Goal: Task Accomplishment & Management: Manage account settings

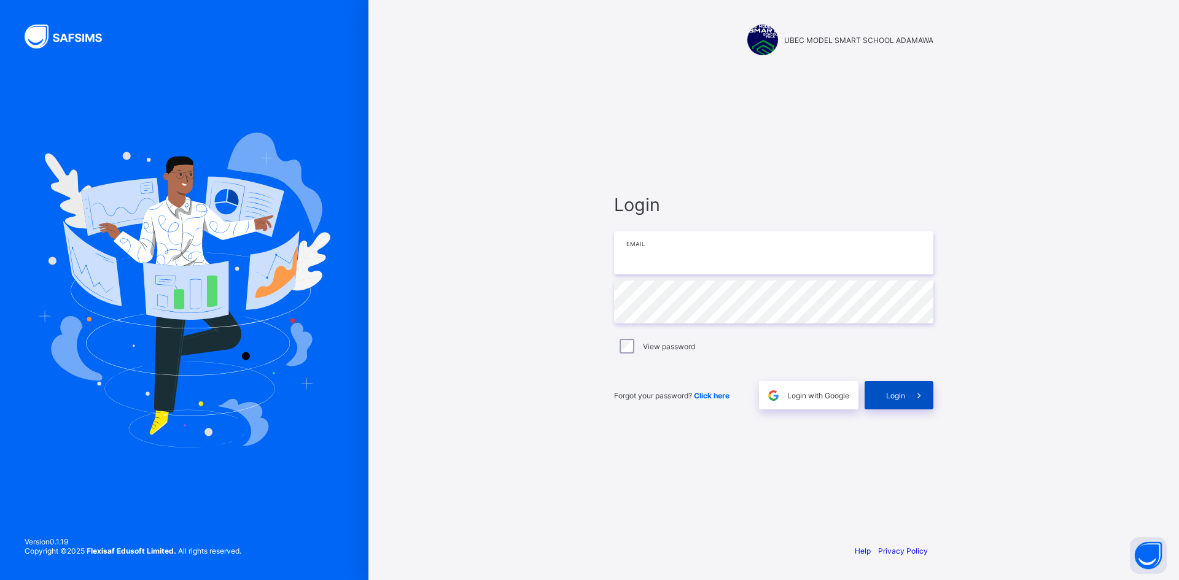
type input "**********"
click at [891, 394] on span "Login" at bounding box center [895, 395] width 19 height 9
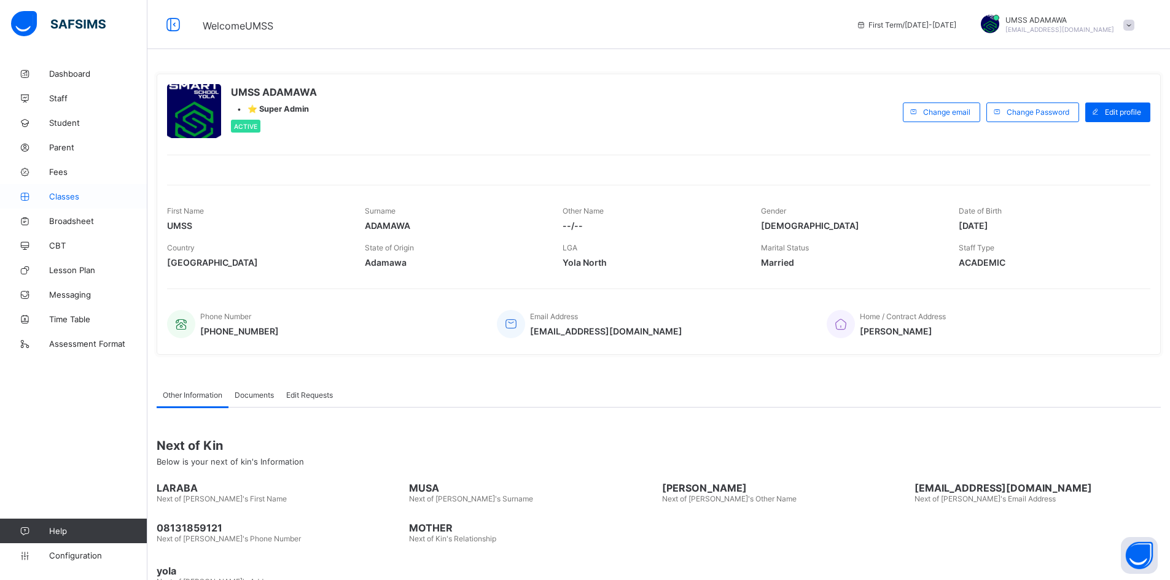
click at [69, 192] on span "Classes" at bounding box center [98, 197] width 98 height 10
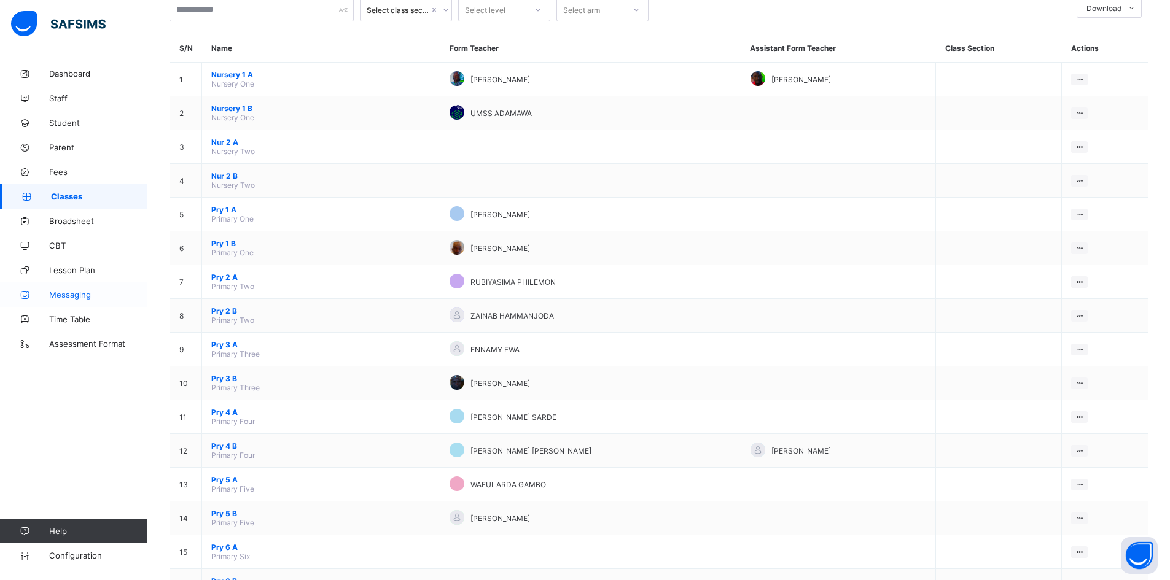
scroll to position [184, 0]
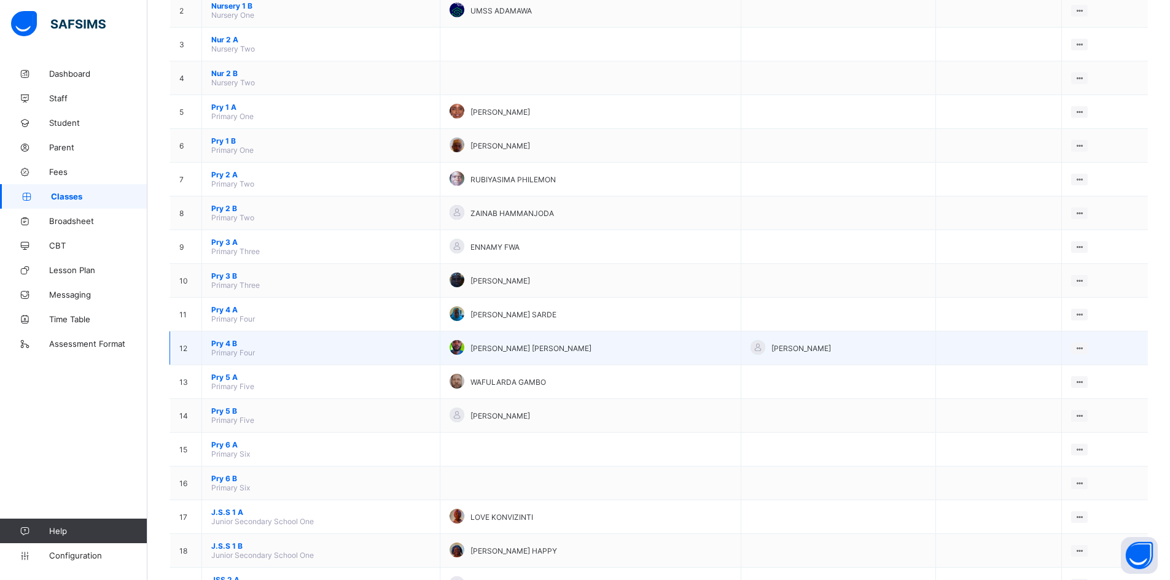
click at [230, 341] on span "Pry 4 B" at bounding box center [320, 343] width 219 height 9
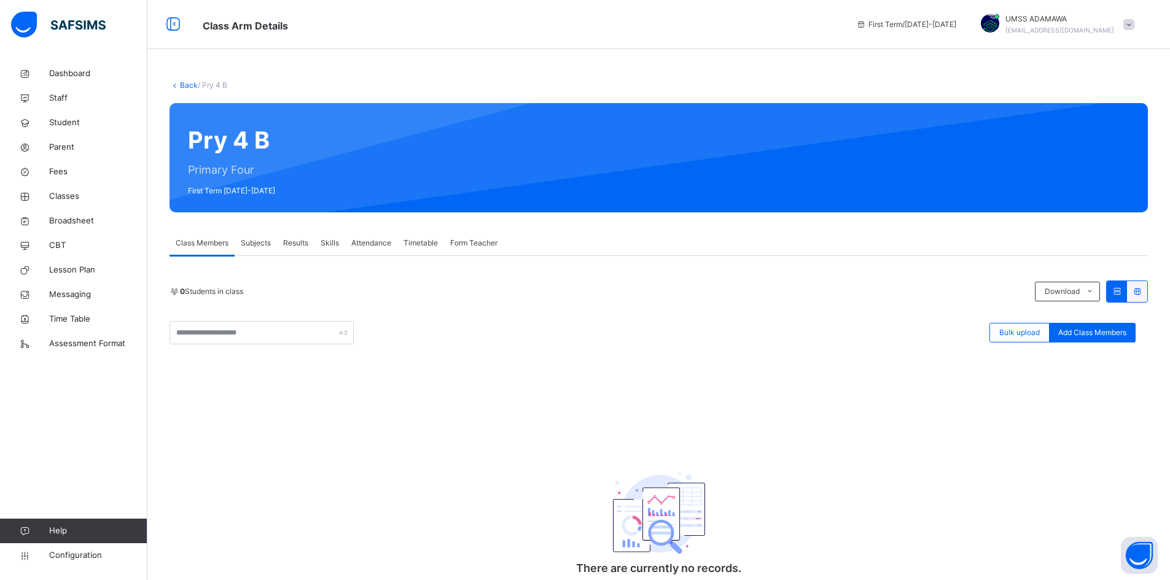
click at [295, 236] on div "Results" at bounding box center [295, 243] width 37 height 25
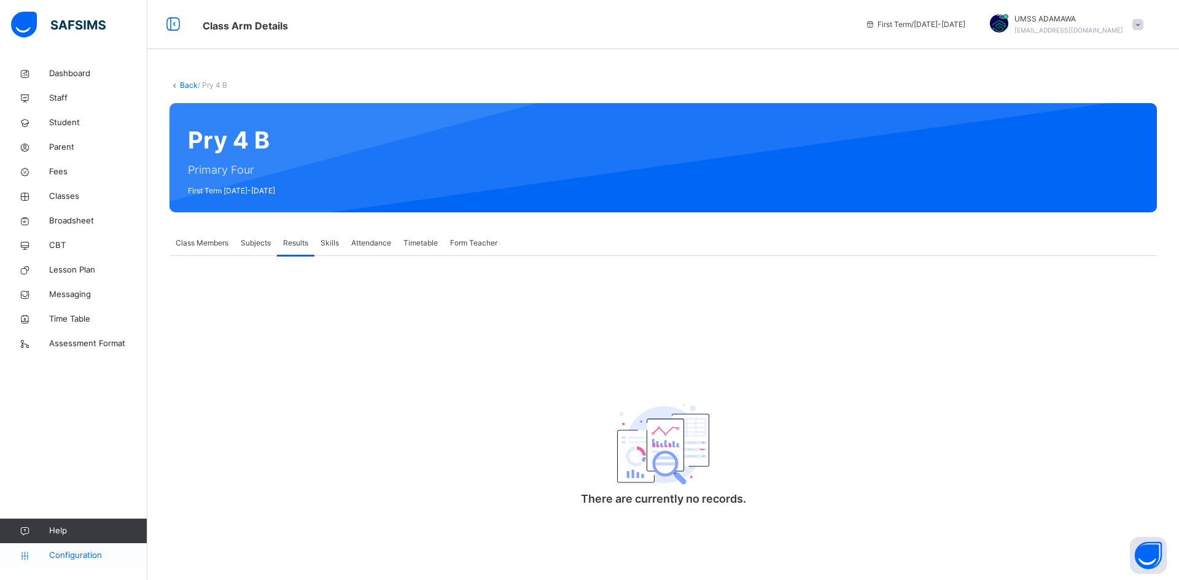
click at [106, 554] on span "Configuration" at bounding box center [98, 555] width 98 height 12
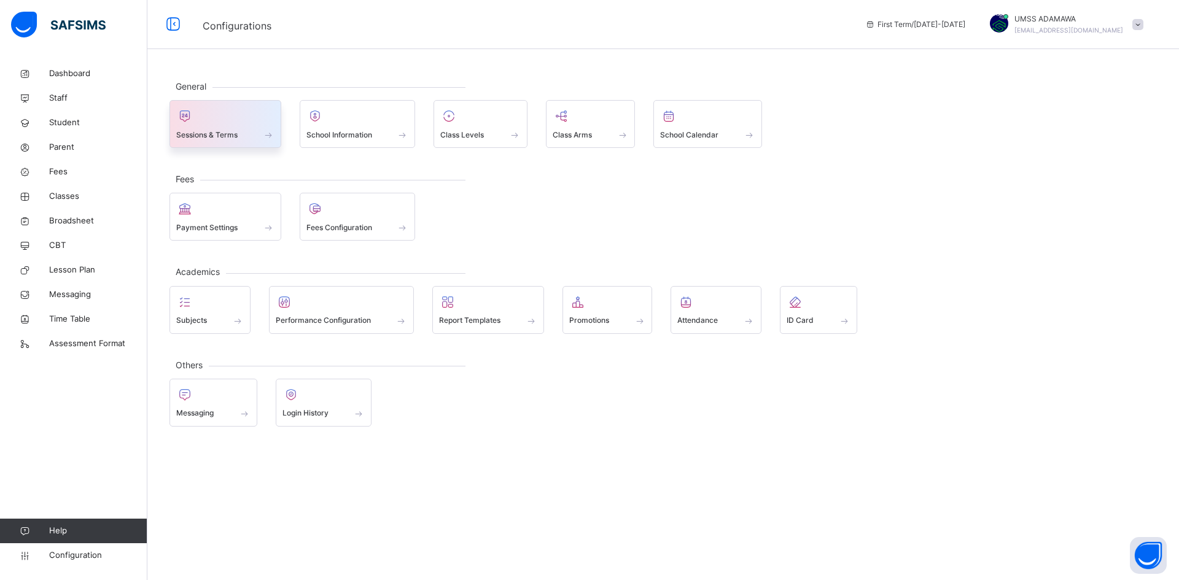
click at [238, 124] on div at bounding box center [225, 116] width 98 height 18
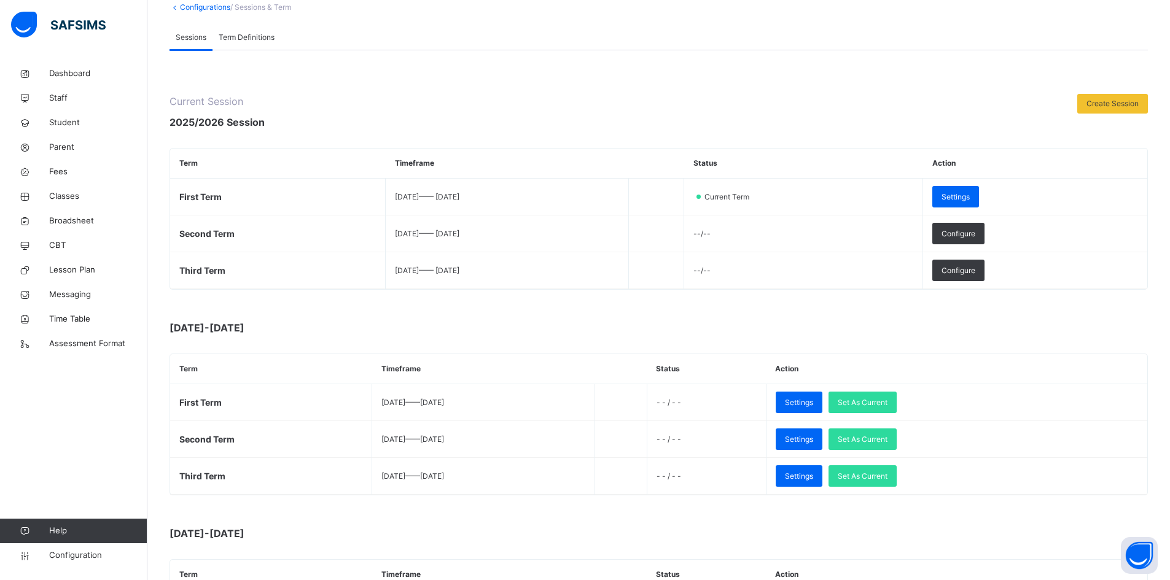
scroll to position [123, 0]
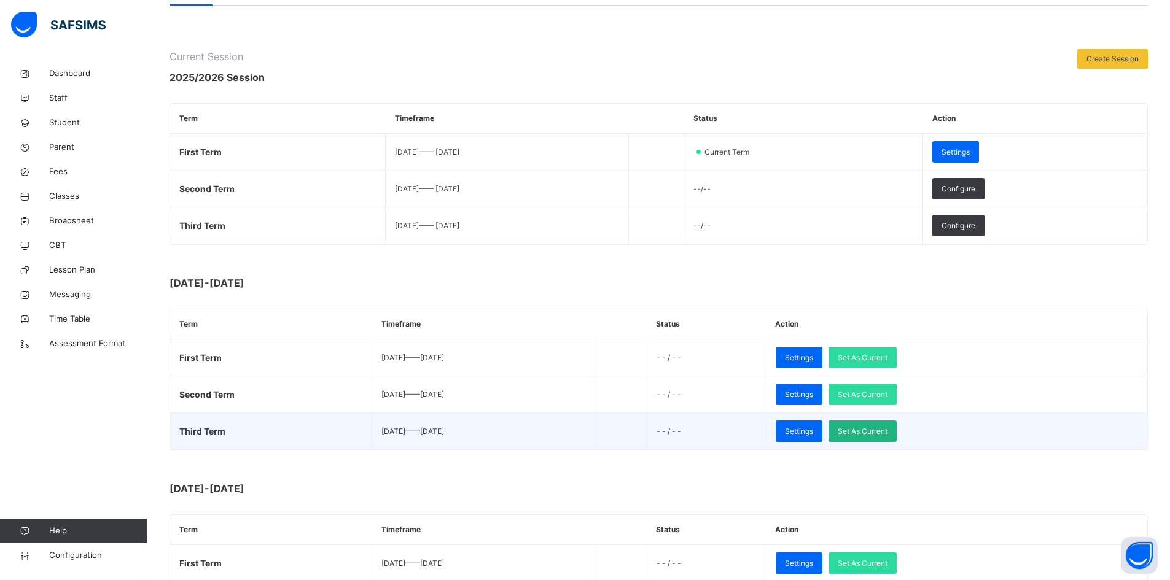
click at [887, 432] on span "Set As Current" at bounding box center [862, 431] width 50 height 11
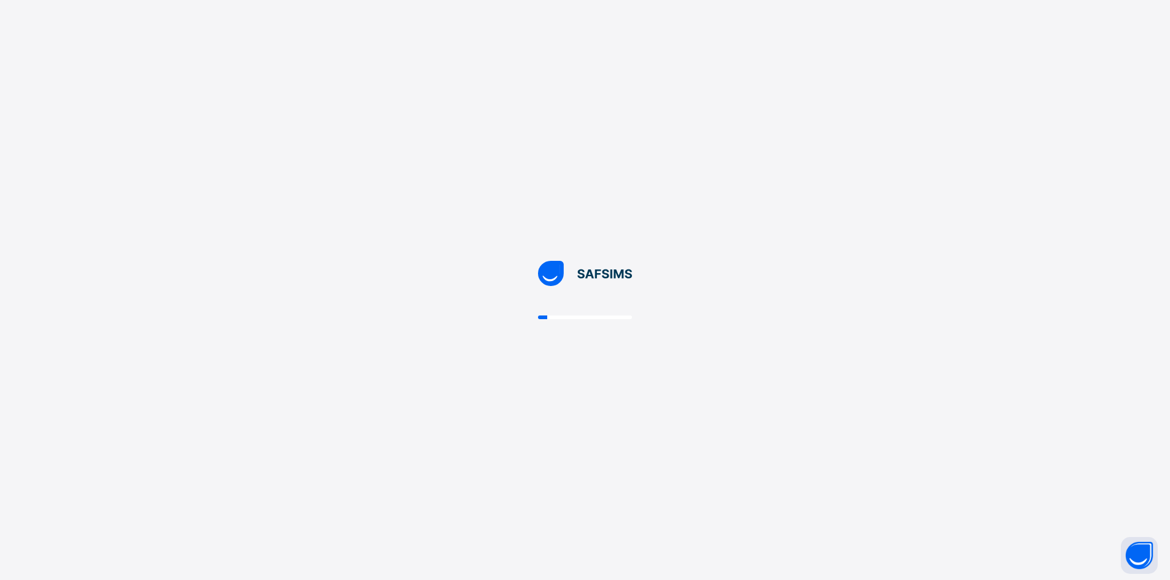
scroll to position [0, 0]
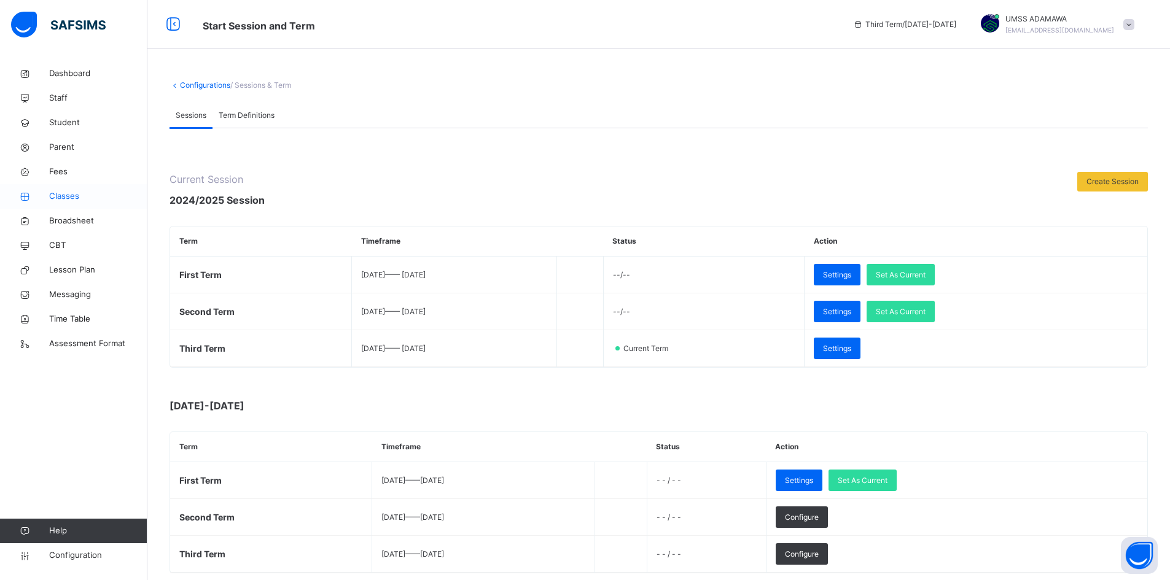
click at [79, 204] on link "Classes" at bounding box center [73, 196] width 147 height 25
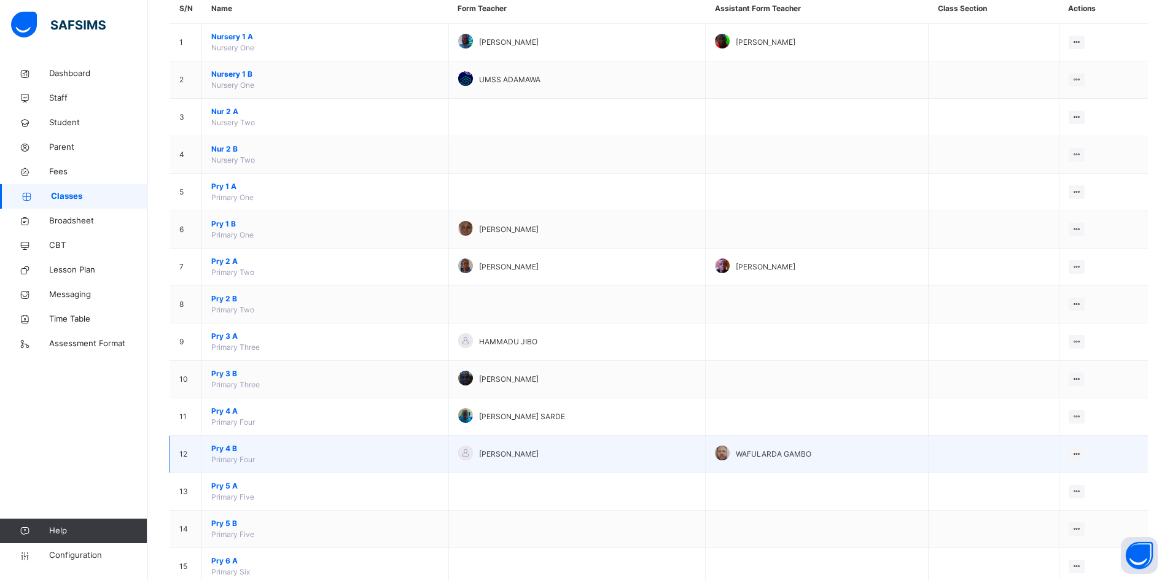
scroll to position [123, 0]
click at [231, 445] on span "Pry 4 B" at bounding box center [325, 448] width 228 height 11
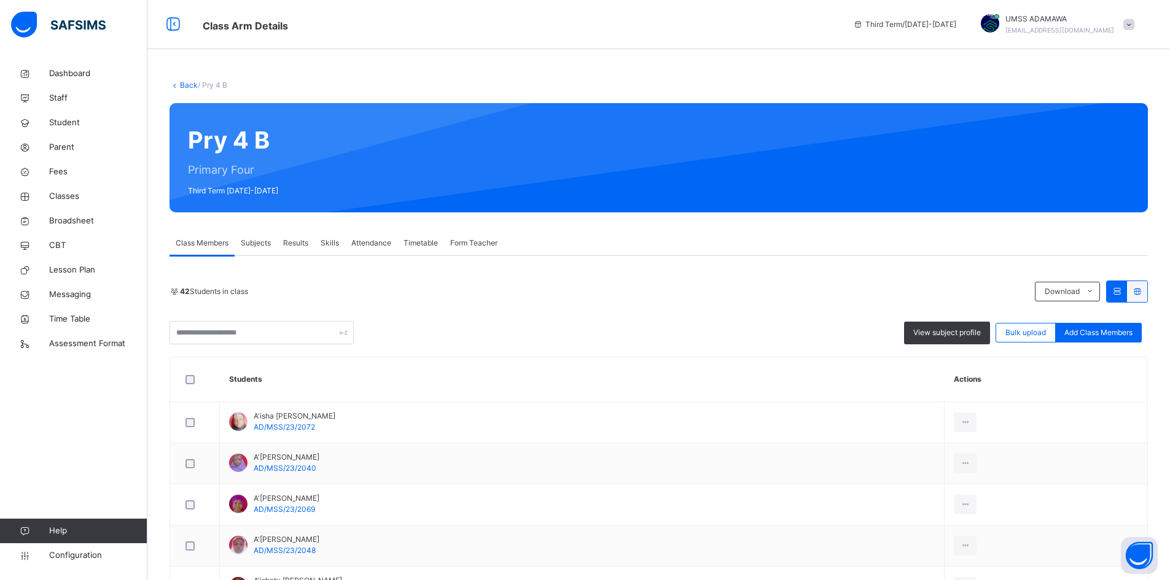
click at [299, 243] on span "Results" at bounding box center [295, 243] width 25 height 11
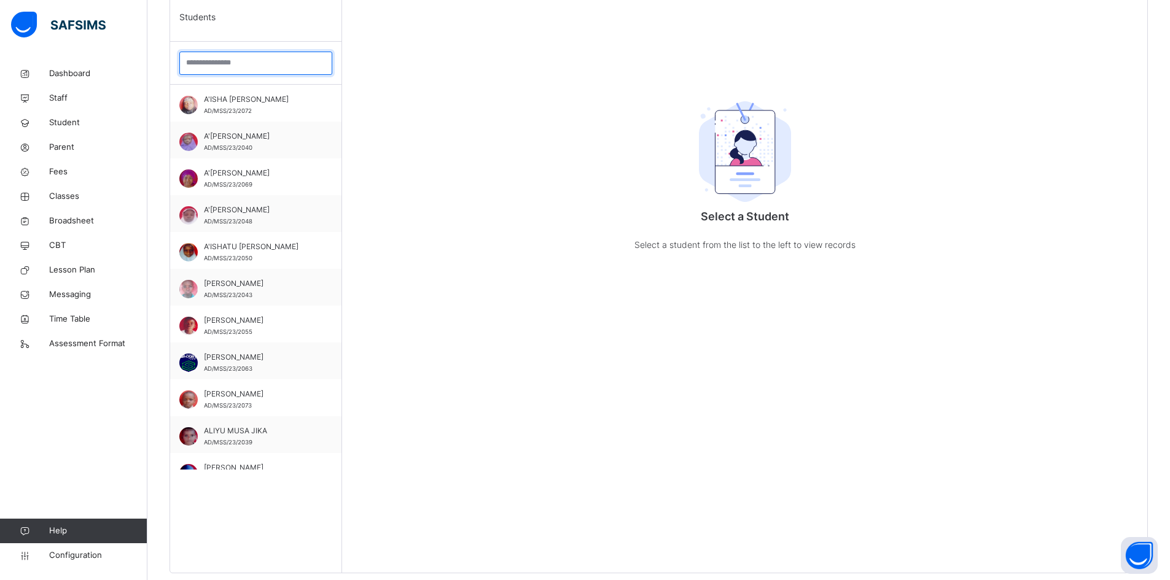
click at [224, 64] on input "search" at bounding box center [255, 63] width 153 height 23
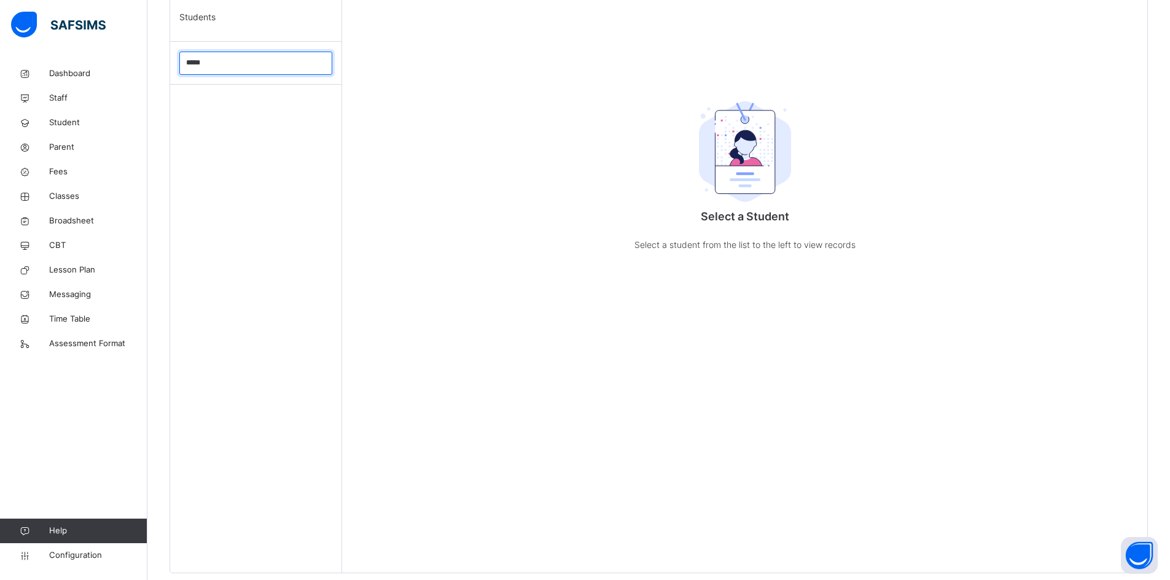
type input "******"
click at [322, 64] on input "******" at bounding box center [255, 63] width 153 height 23
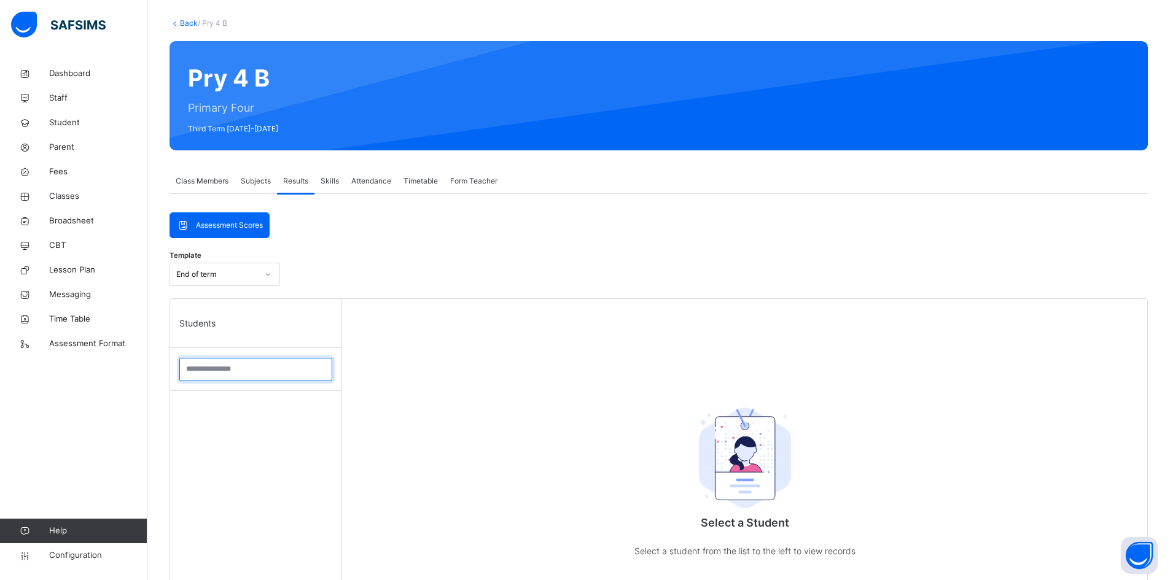
scroll to position [61, 0]
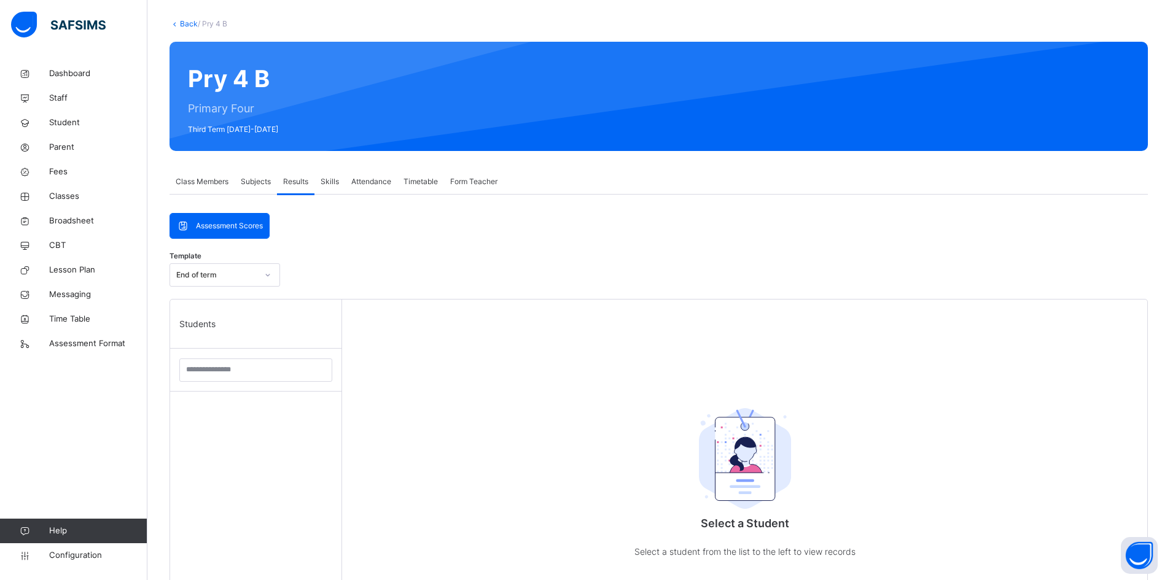
click at [188, 20] on link "Back" at bounding box center [189, 23] width 18 height 9
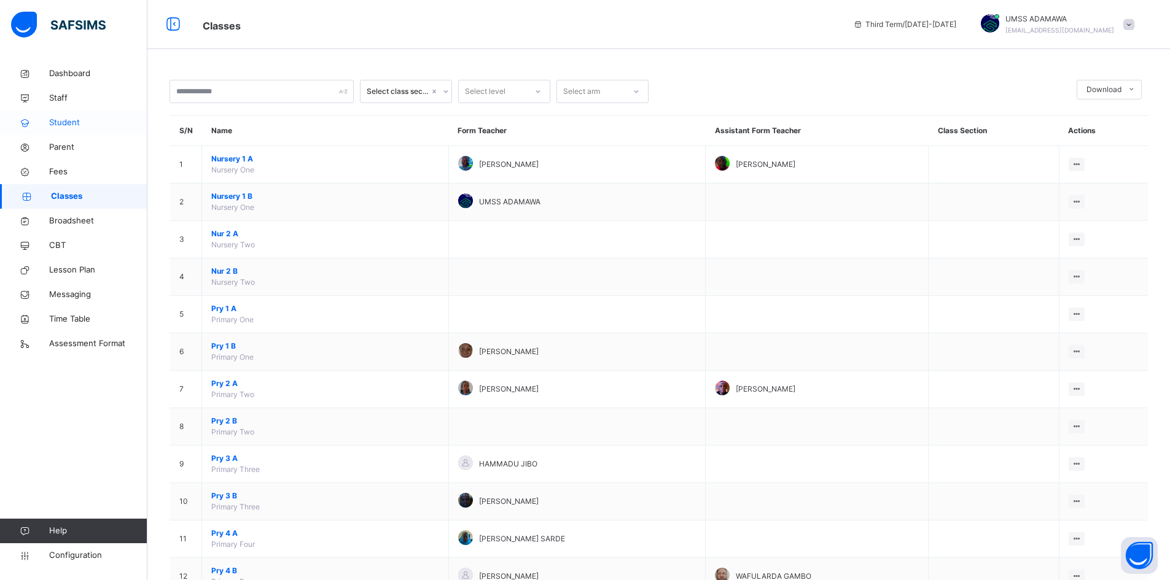
click at [64, 117] on span "Student" at bounding box center [98, 123] width 98 height 12
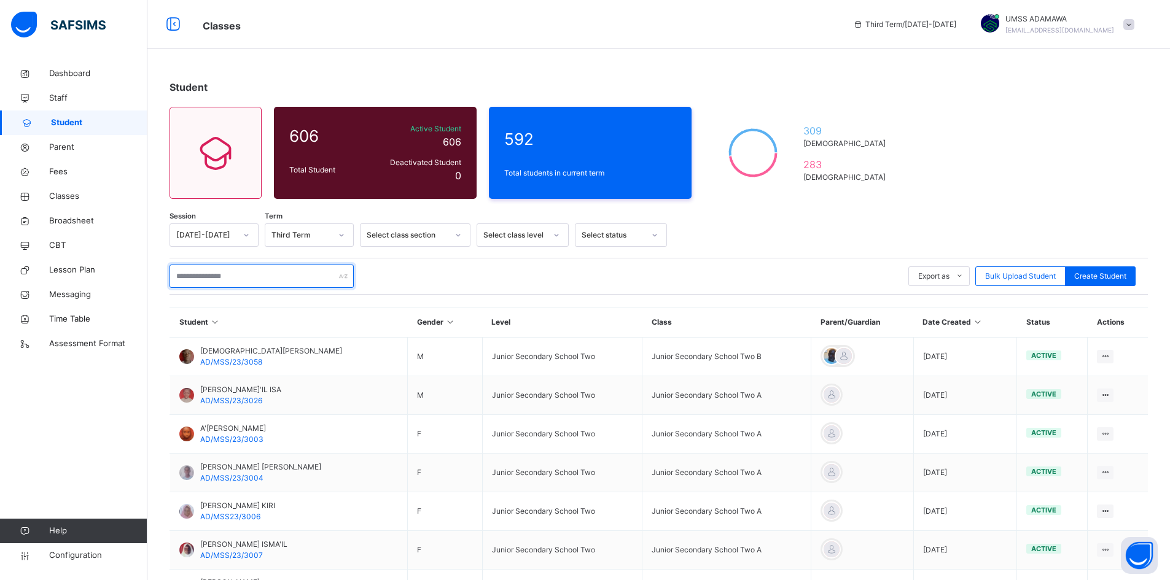
click at [195, 275] on input "text" at bounding box center [261, 276] width 184 height 23
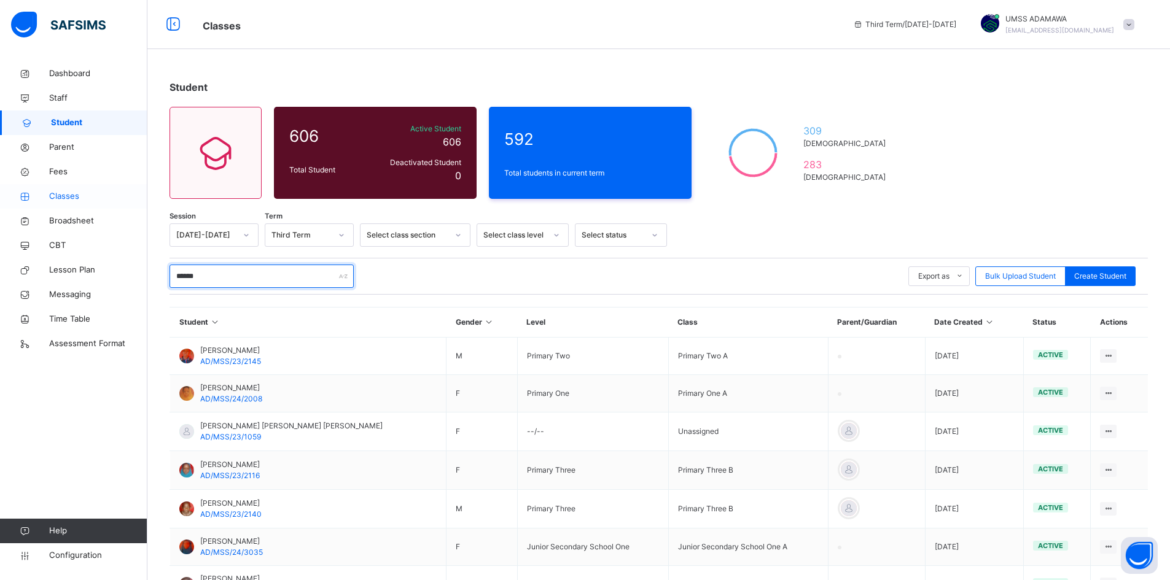
type input "******"
click at [63, 191] on span "Classes" at bounding box center [98, 196] width 98 height 12
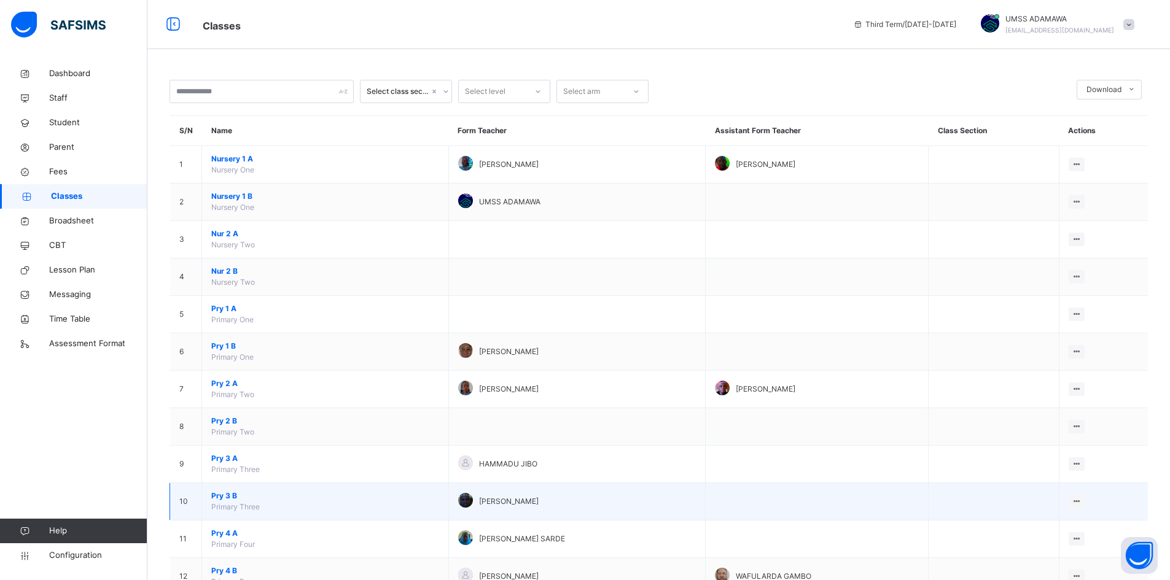
click at [215, 490] on td "Pry 3 B Primary Three" at bounding box center [325, 501] width 247 height 37
click at [220, 499] on span "Pry 3 B" at bounding box center [325, 496] width 228 height 11
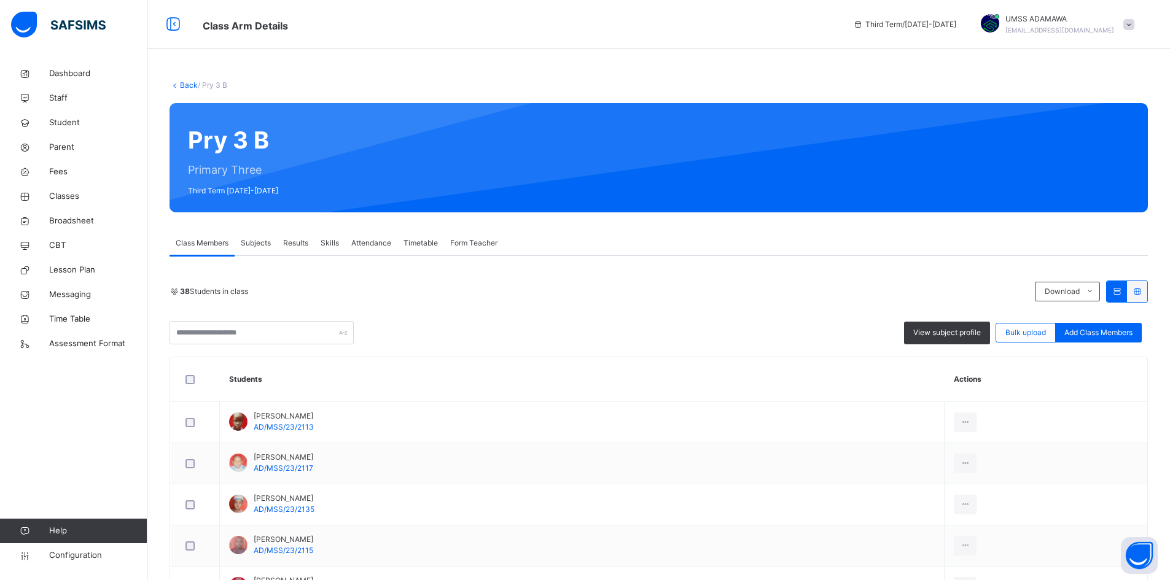
click at [293, 238] on span "Results" at bounding box center [295, 243] width 25 height 11
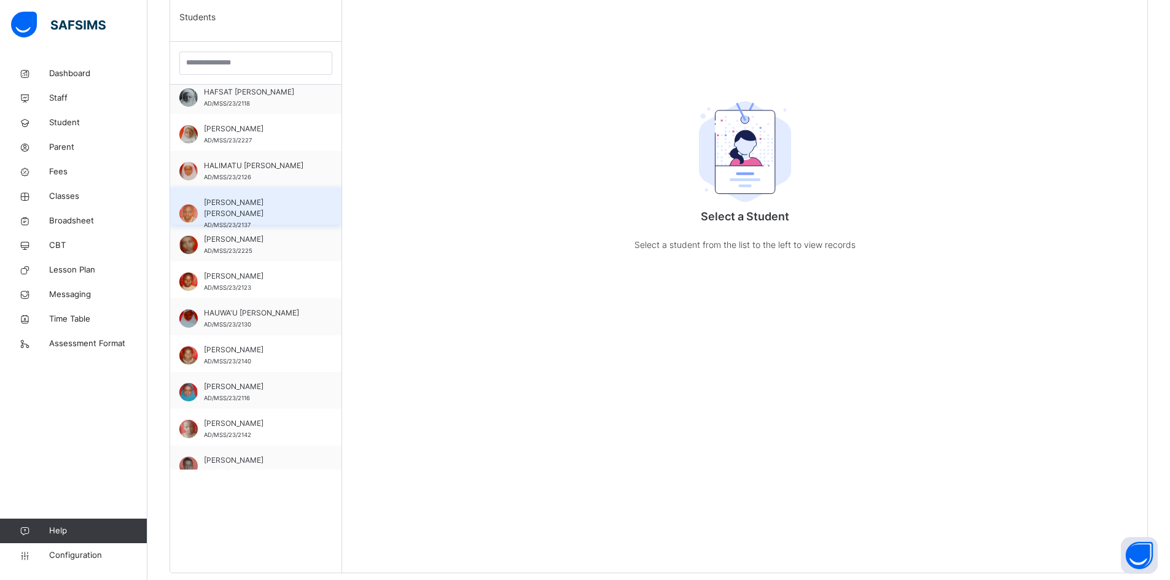
scroll to position [430, 0]
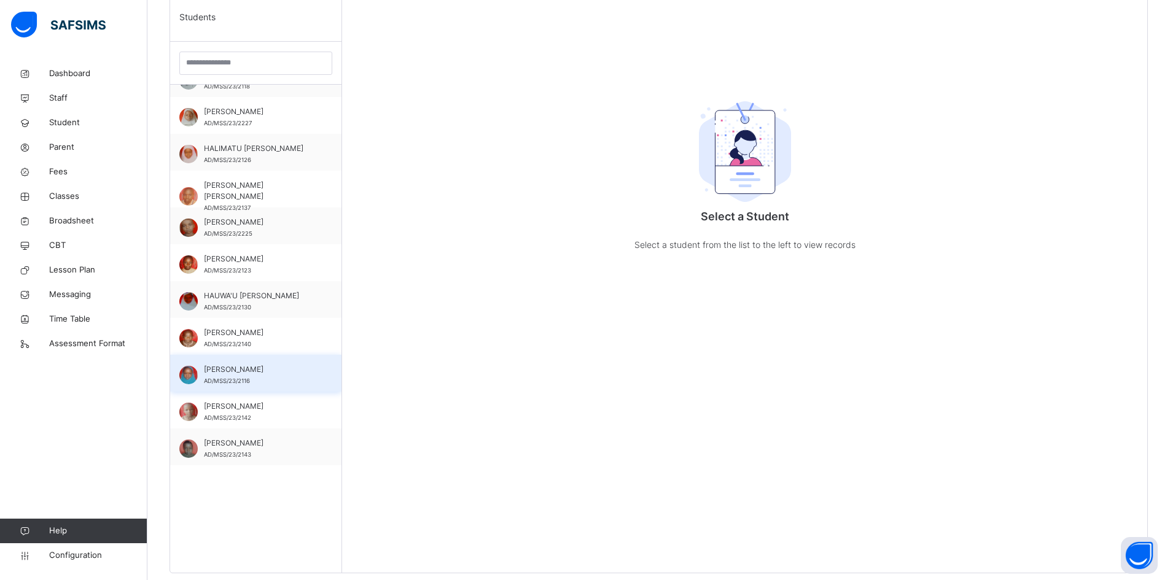
click at [272, 362] on div "JAMILA ABUBAKAR MARAFA AD/MSS/23/2116" at bounding box center [255, 373] width 171 height 37
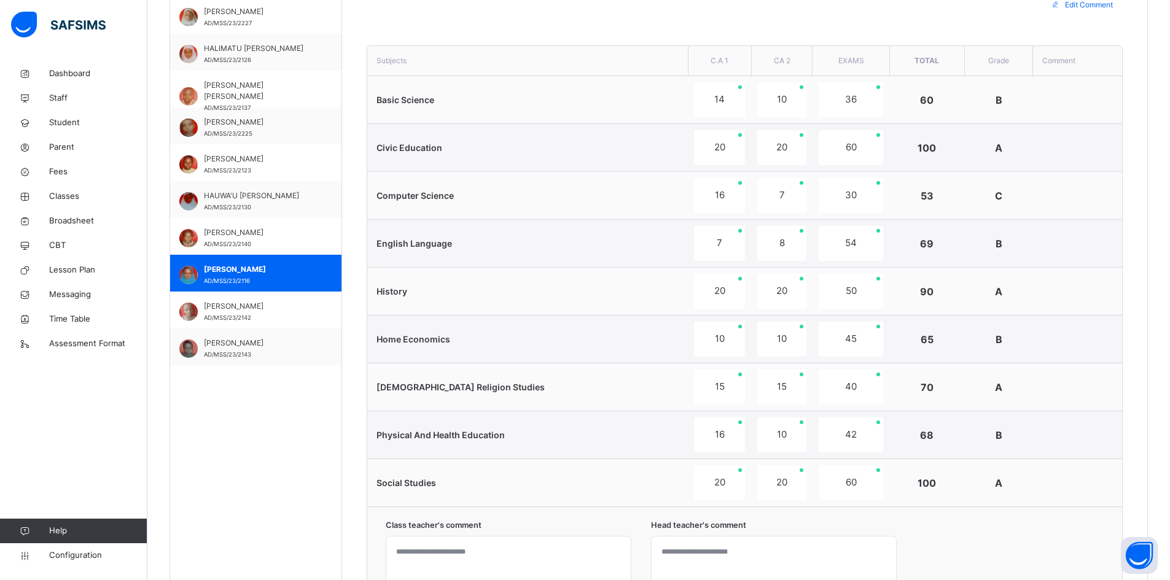
scroll to position [656, 0]
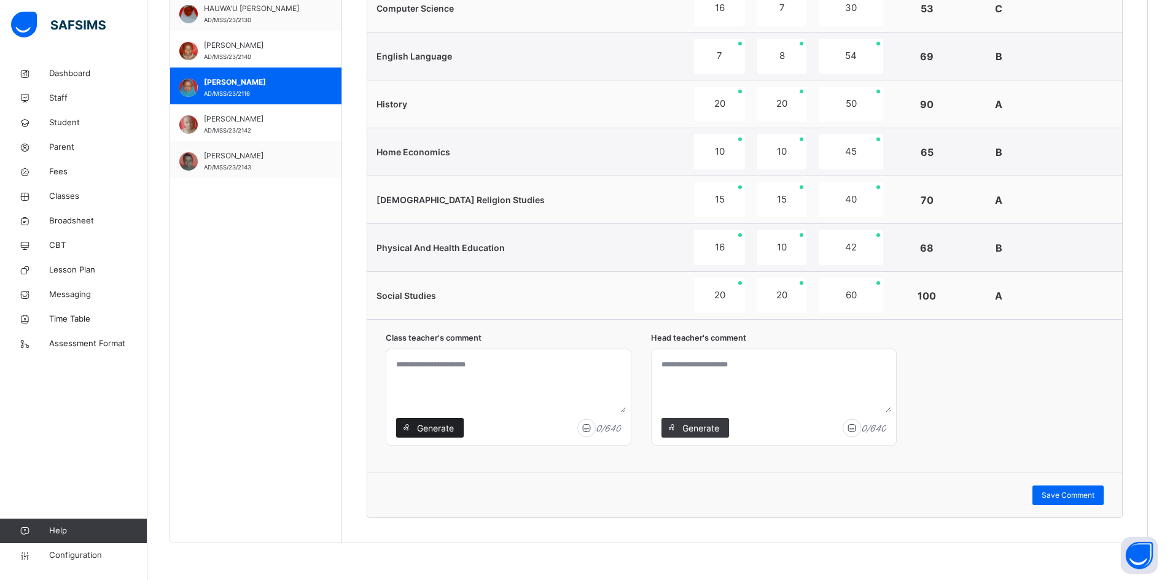
click at [445, 433] on span "Generate" at bounding box center [435, 428] width 39 height 13
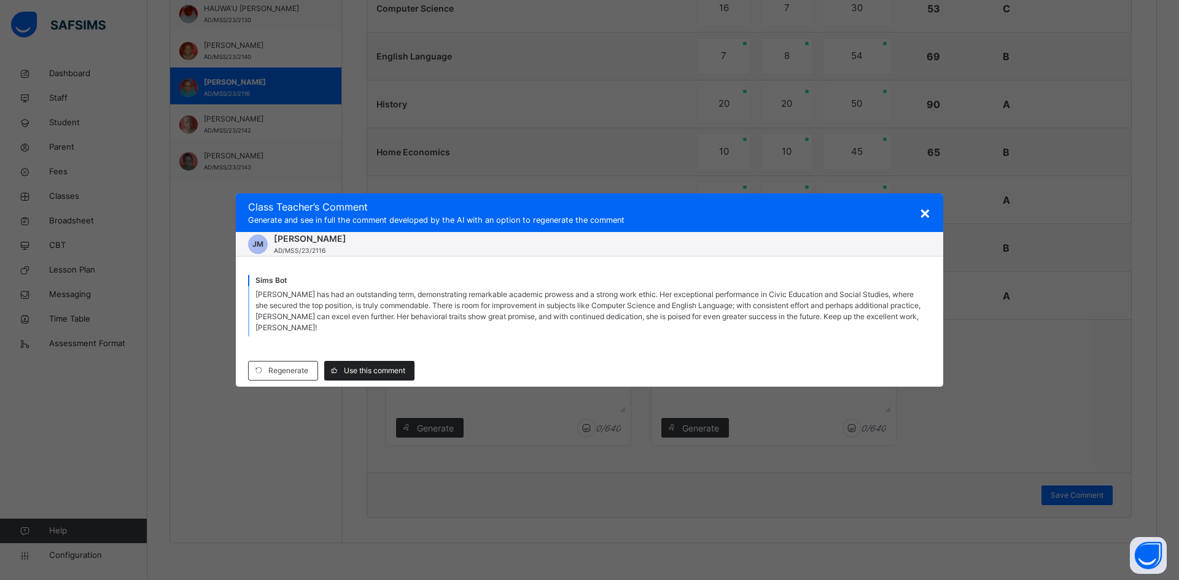
click at [388, 365] on span "Use this comment" at bounding box center [374, 370] width 61 height 11
type textarea "**********"
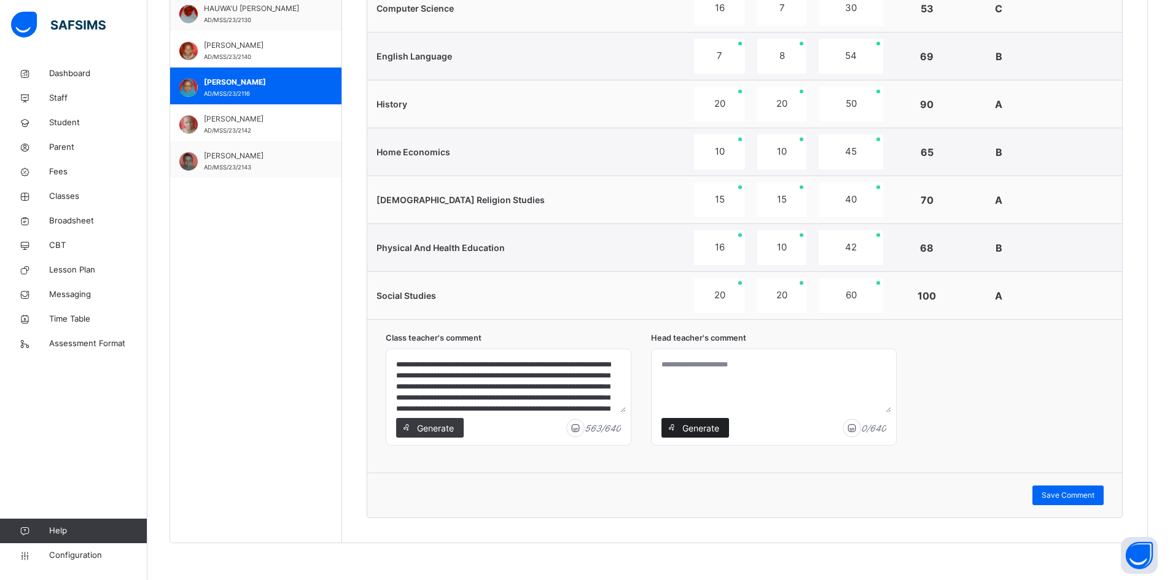
click at [697, 433] on span "Generate" at bounding box center [700, 428] width 39 height 13
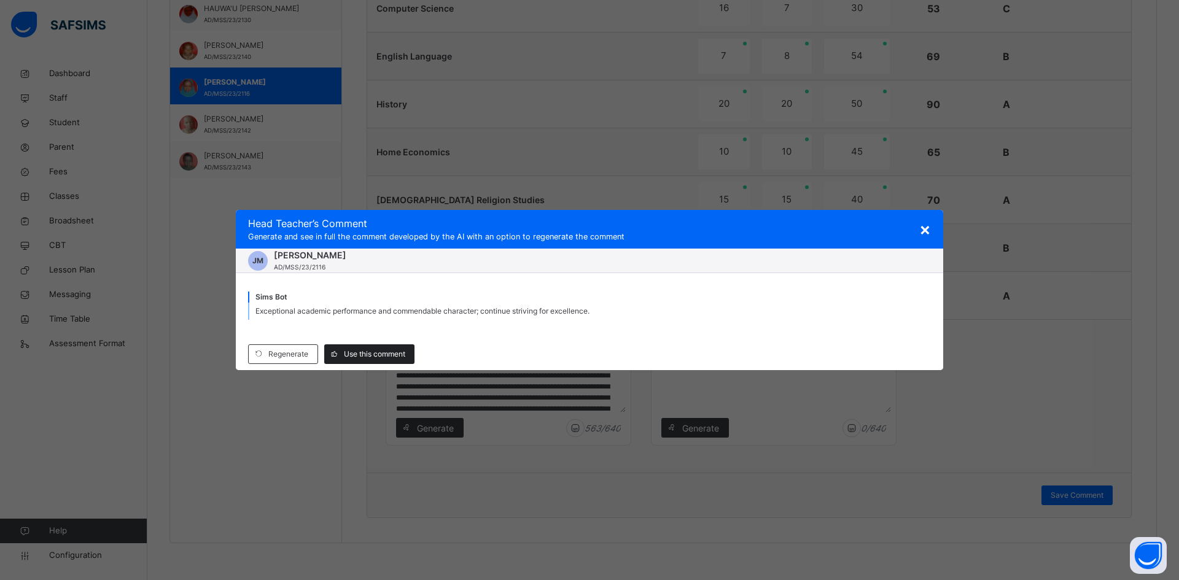
click at [389, 358] on span "Use this comment" at bounding box center [374, 354] width 61 height 11
type textarea "**********"
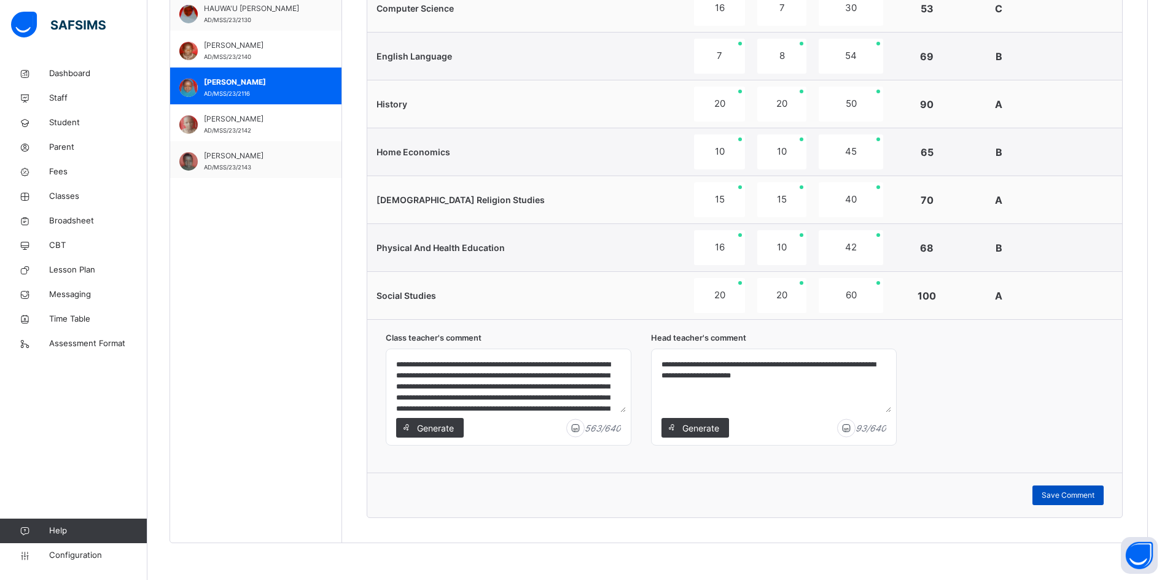
click at [1067, 491] on span "Save Comment" at bounding box center [1067, 495] width 53 height 11
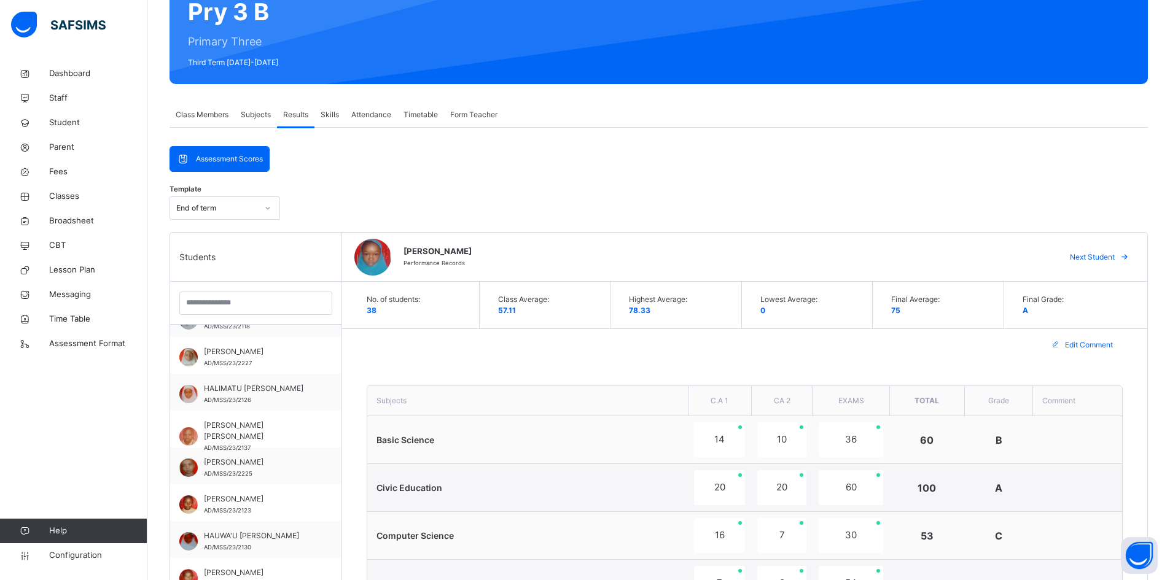
scroll to position [103, 0]
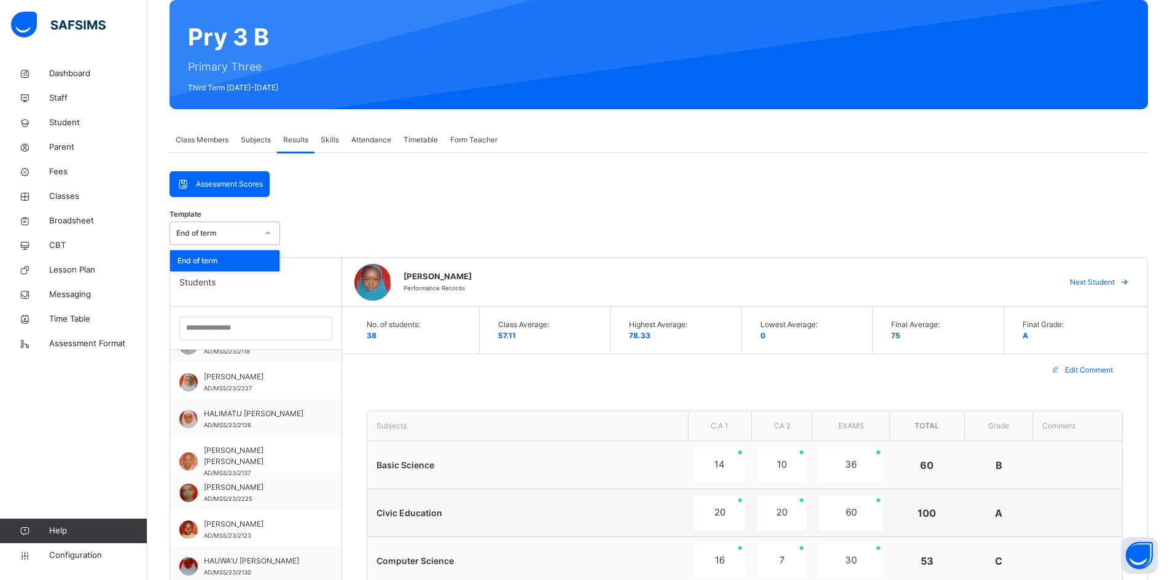
click at [265, 231] on icon at bounding box center [267, 233] width 7 height 12
click at [363, 229] on div "Template option End of term focused, 1 of 1. 1 result available. Use Up and Dow…" at bounding box center [658, 236] width 978 height 42
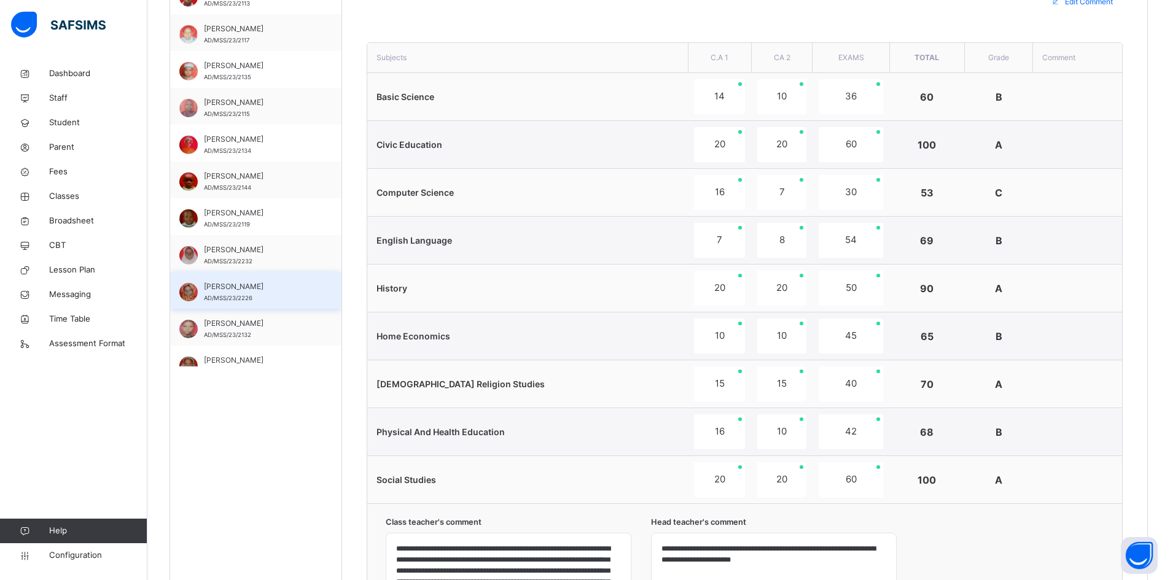
scroll to position [0, 0]
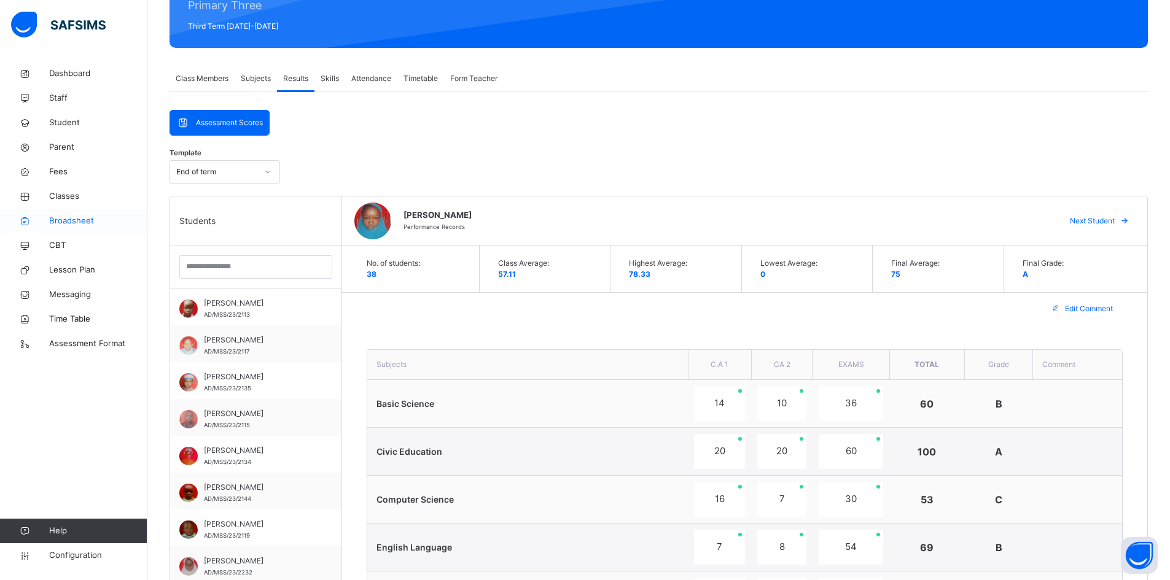
click at [66, 214] on link "Broadsheet" at bounding box center [73, 221] width 147 height 25
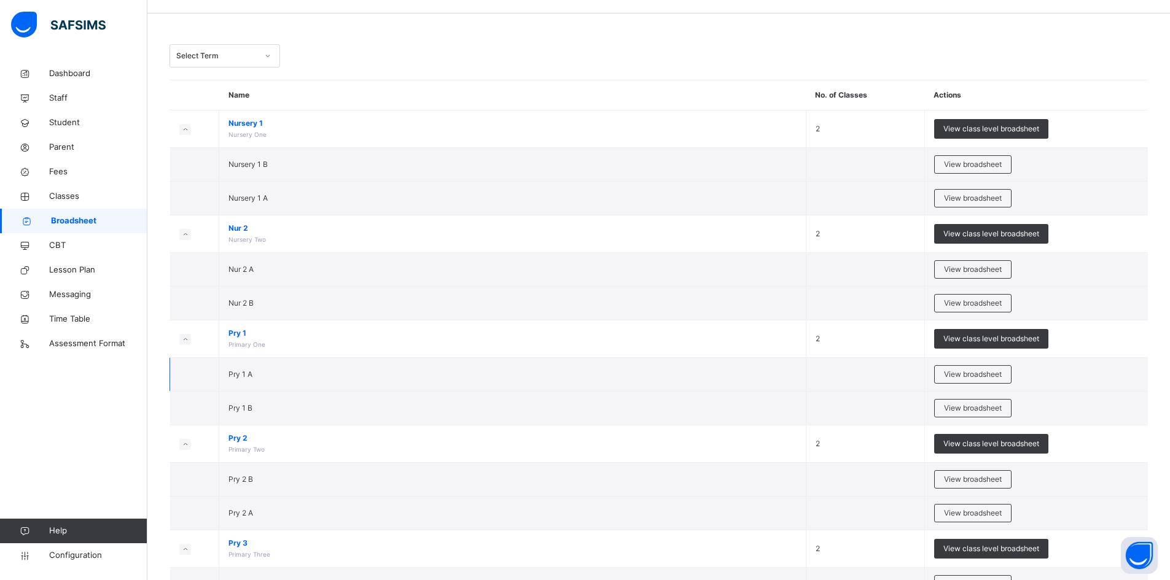
scroll to position [123, 0]
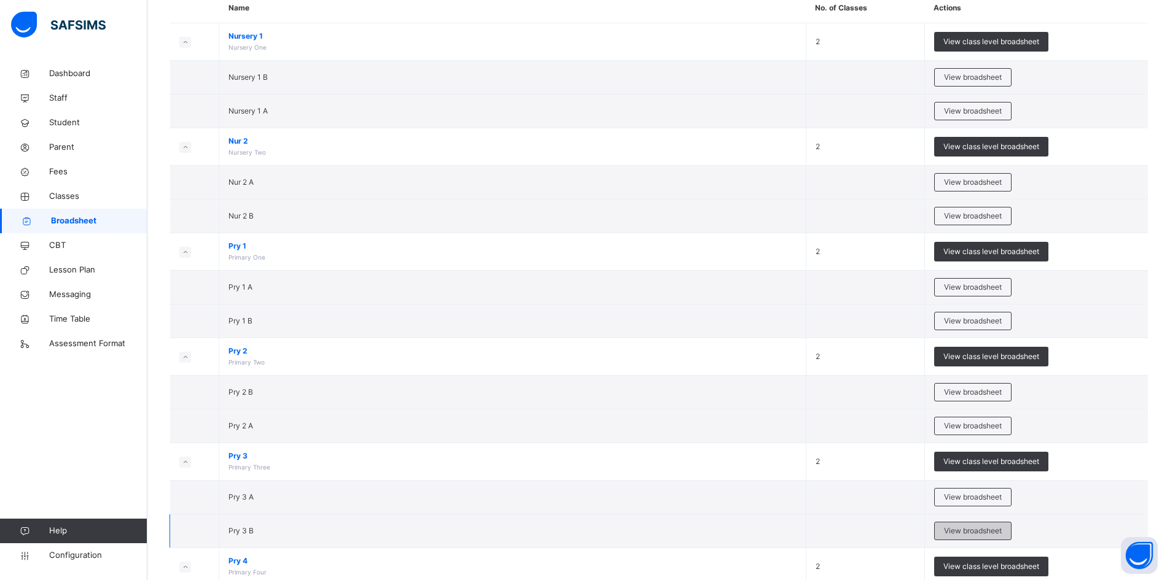
click at [981, 526] on span "View broadsheet" at bounding box center [973, 531] width 58 height 11
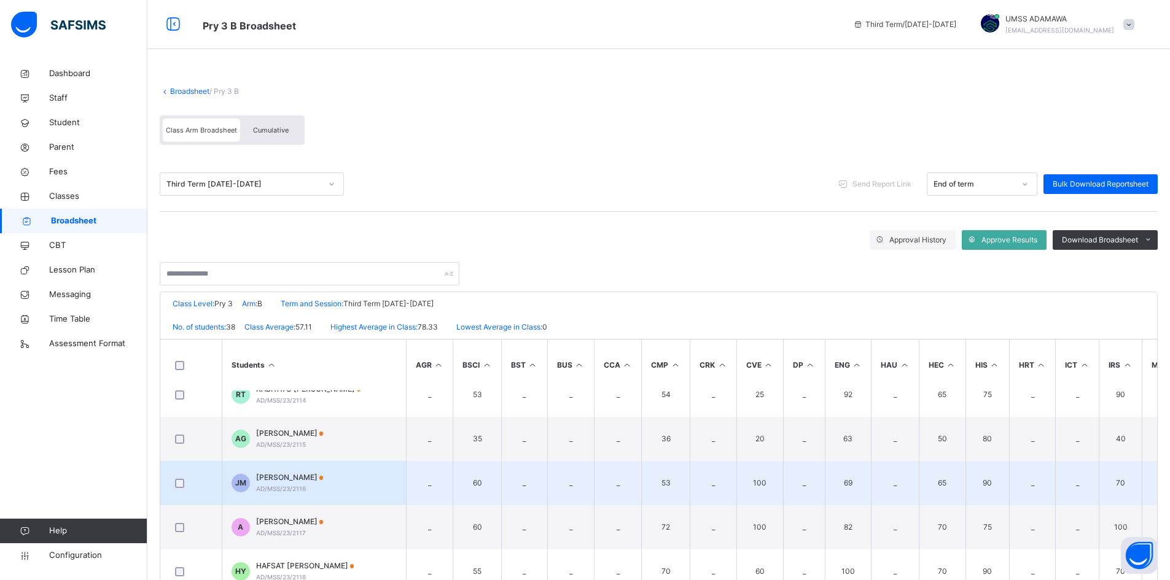
scroll to position [123, 0]
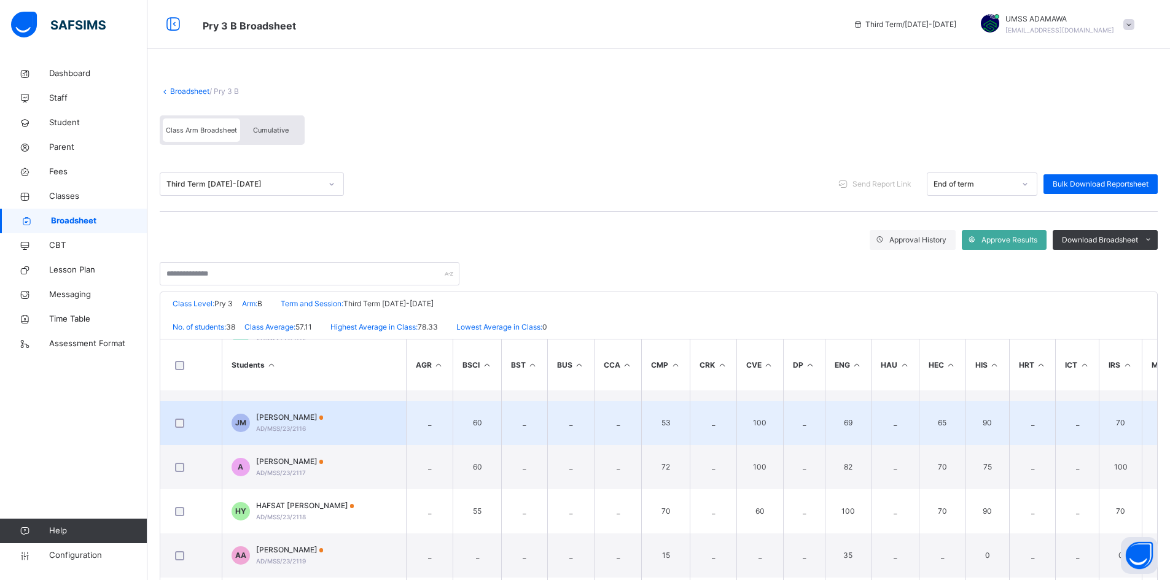
click at [311, 421] on span "[PERSON_NAME]" at bounding box center [290, 417] width 68 height 11
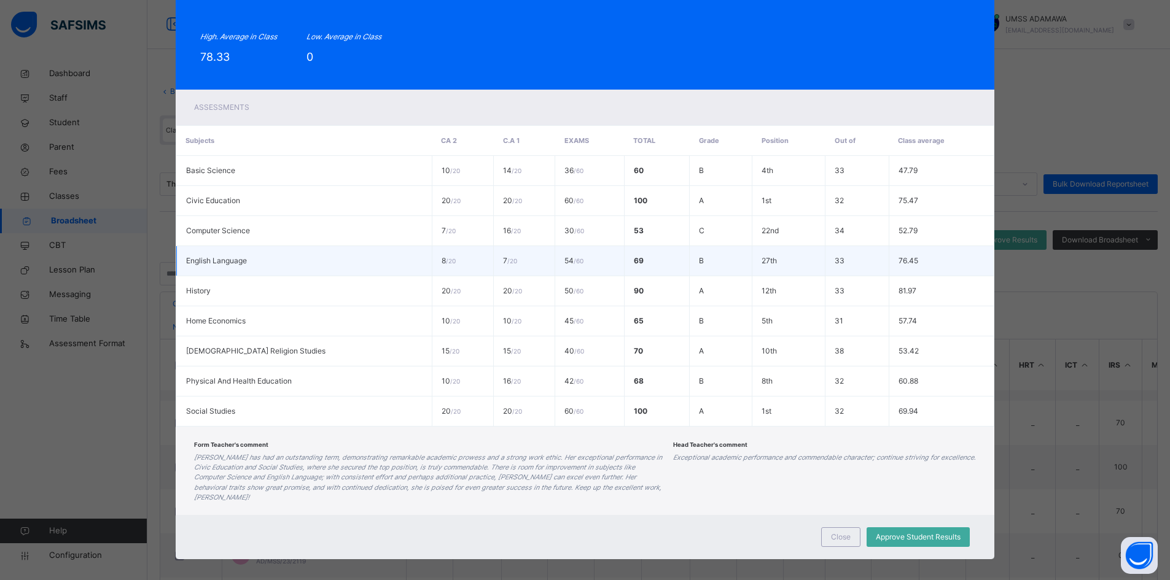
scroll to position [0, 0]
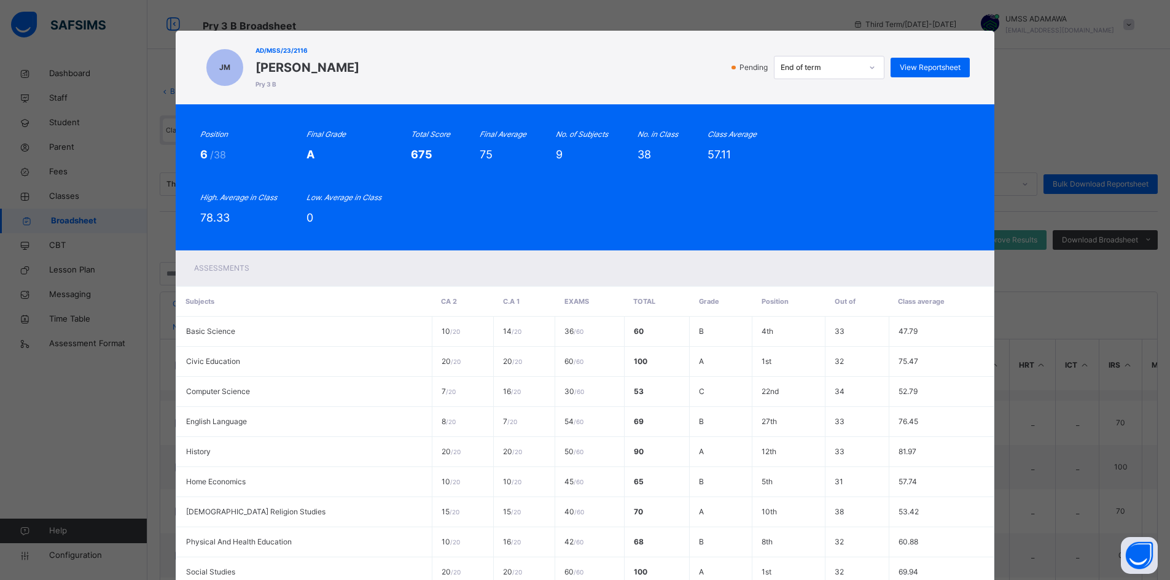
click at [859, 65] on div "End of term" at bounding box center [820, 67] width 81 height 11
click at [943, 63] on span "View Reportsheet" at bounding box center [929, 67] width 61 height 11
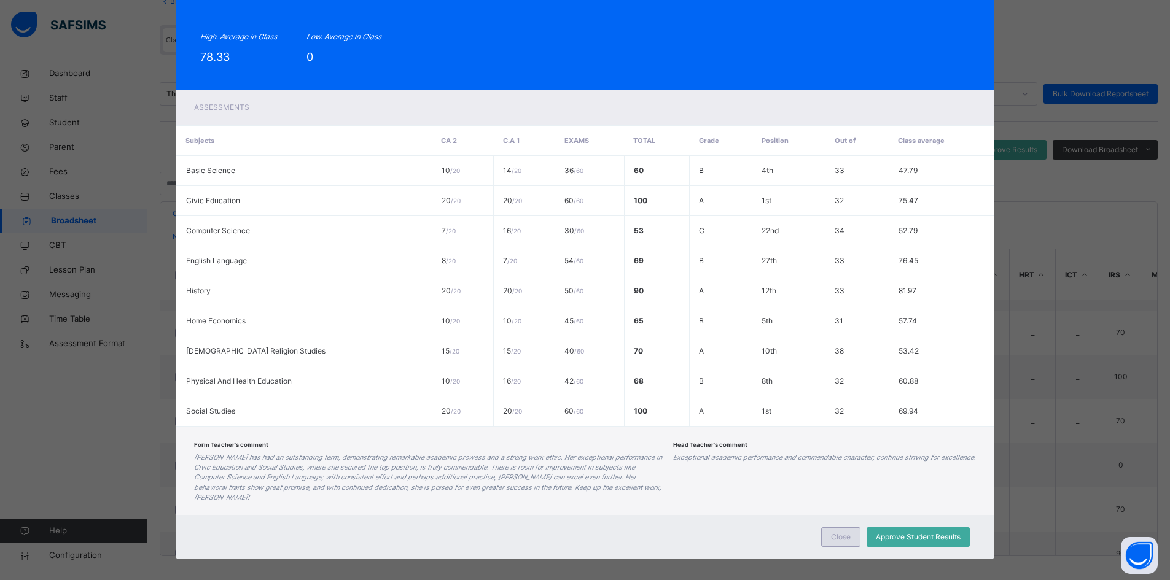
scroll to position [91, 0]
click at [835, 532] on span "Close" at bounding box center [841, 537] width 20 height 11
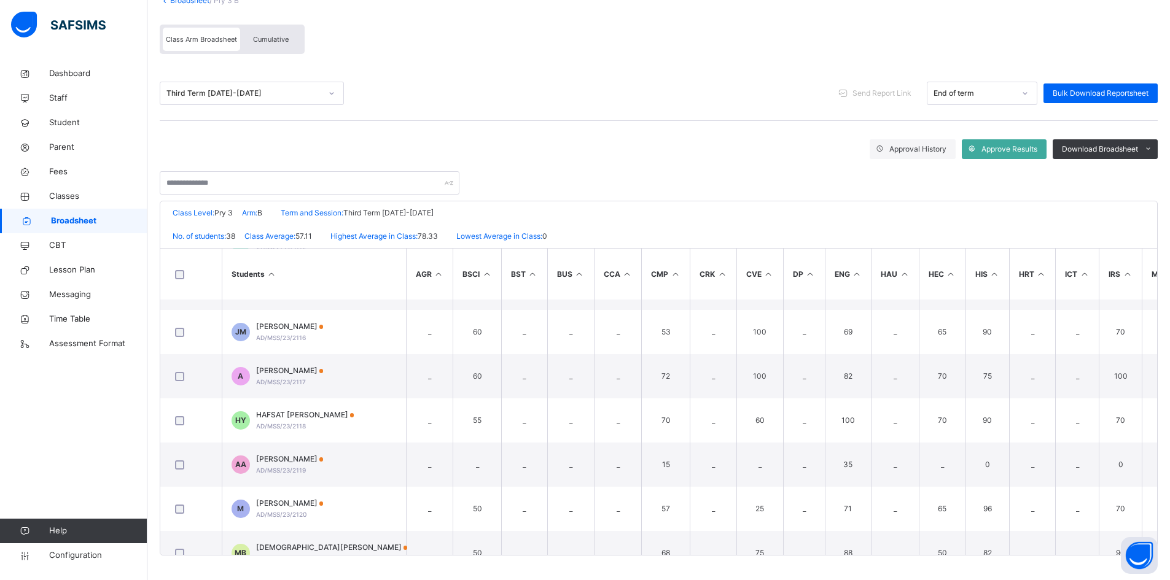
click at [298, 91] on div "Third Term 2024-2025" at bounding box center [243, 93] width 155 height 11
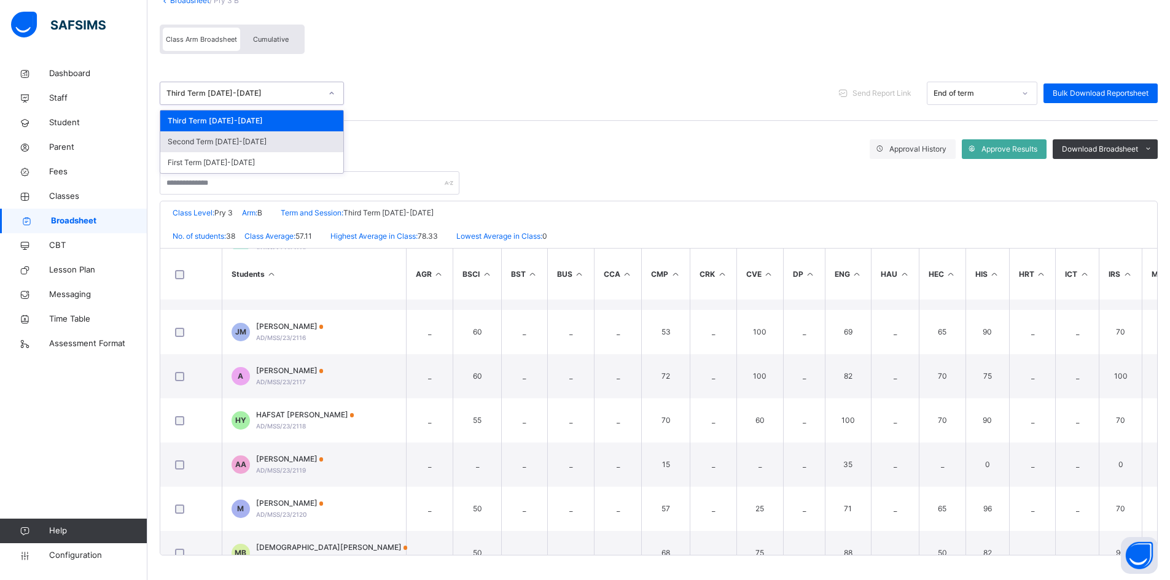
click at [231, 142] on div "Second Term 2024-2025" at bounding box center [251, 141] width 183 height 21
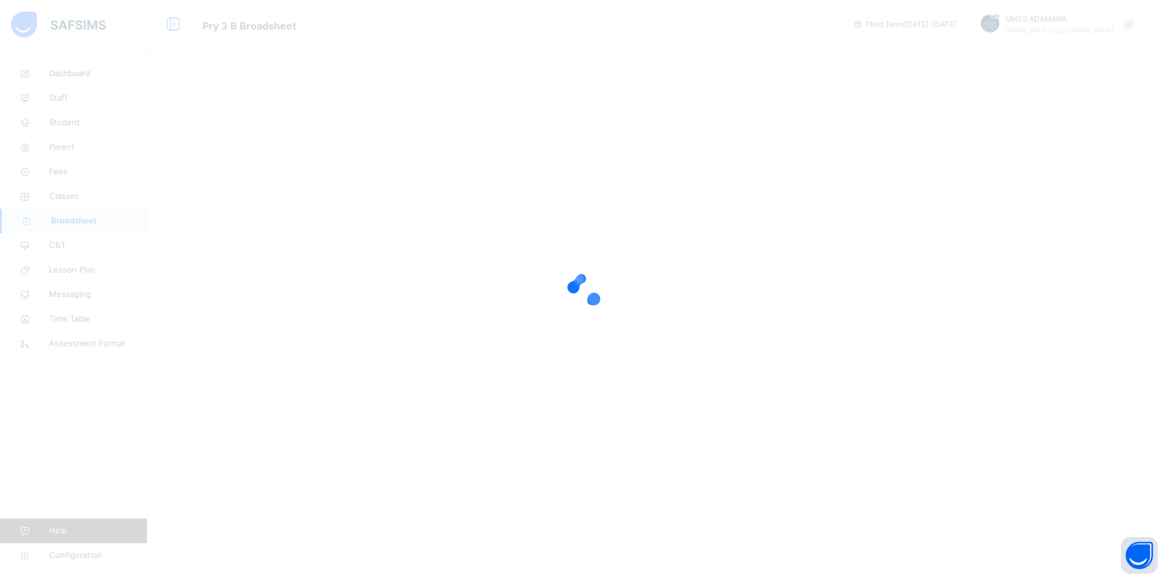
scroll to position [0, 0]
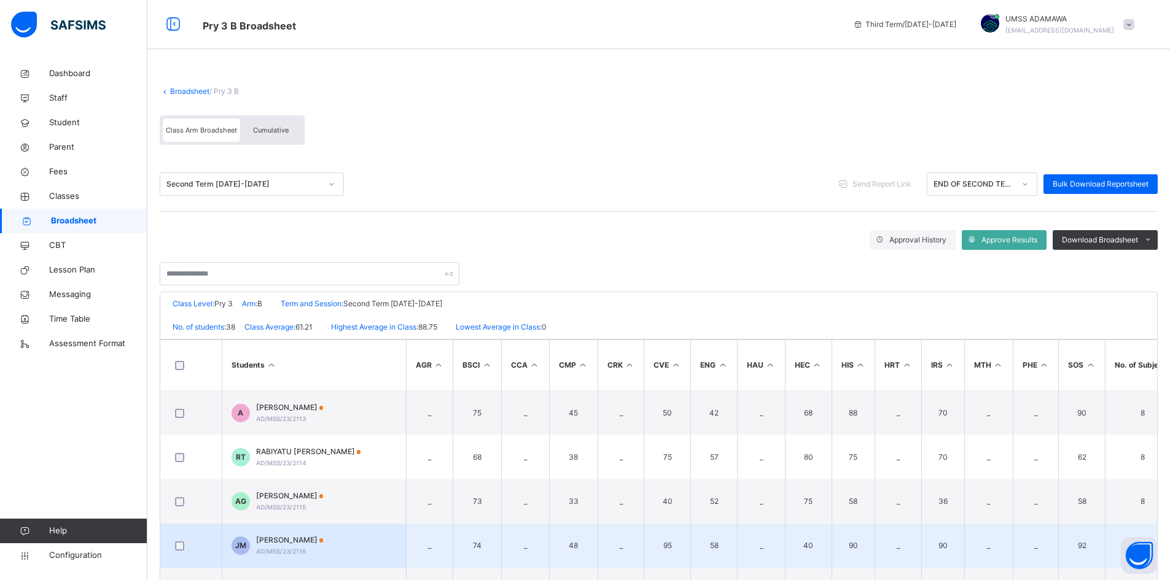
click at [292, 538] on span "[PERSON_NAME]" at bounding box center [290, 540] width 68 height 11
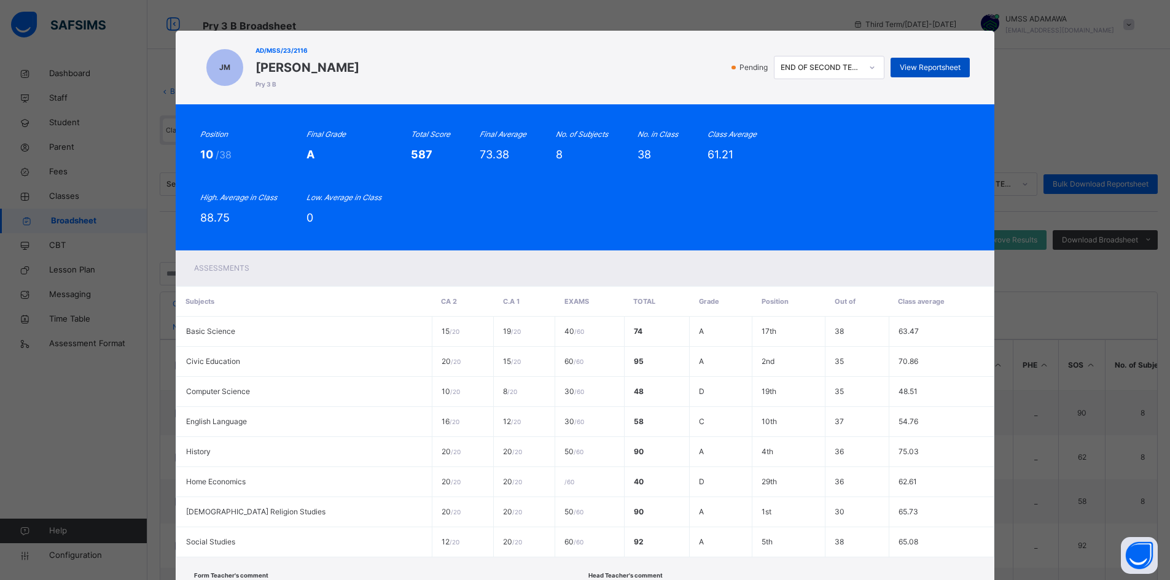
click at [934, 68] on span "View Reportsheet" at bounding box center [929, 67] width 61 height 11
click at [840, 66] on div "END OF SECOND TERM RESULT" at bounding box center [820, 67] width 81 height 11
click at [936, 123] on div "Position 10 /38 Final Grade A Total Score 587 Final Average 73.38 No. of Subjec…" at bounding box center [585, 177] width 819 height 146
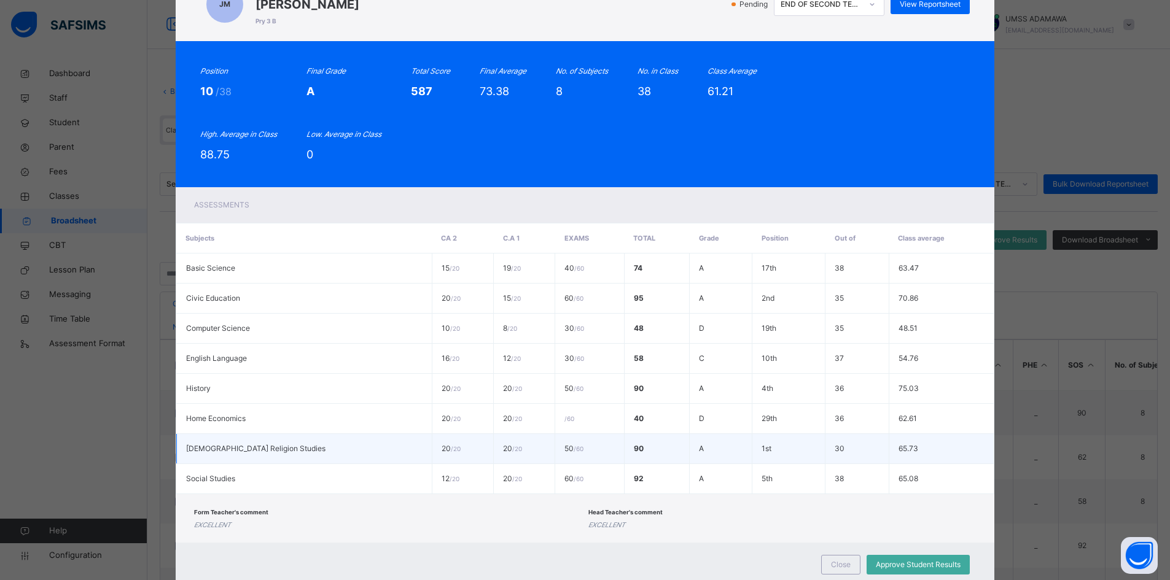
scroll to position [101, 0]
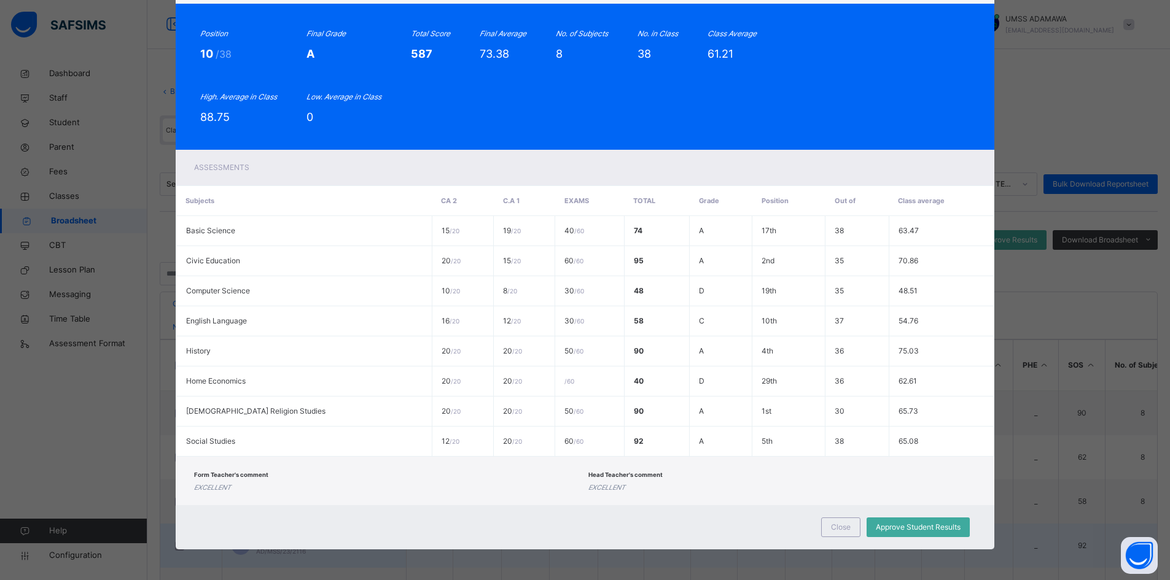
click at [837, 527] on span "Close" at bounding box center [841, 527] width 20 height 11
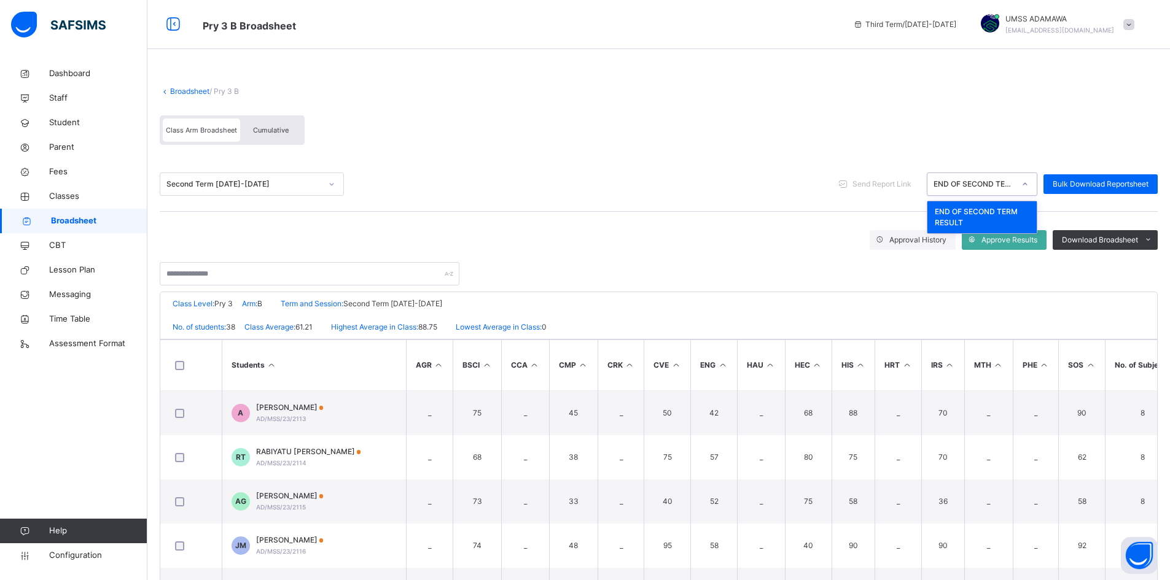
click at [979, 184] on div "END OF SECOND TERM RESULT" at bounding box center [973, 184] width 81 height 11
click at [772, 158] on div "Second Term 2024-2025 Send Report Link END OF SECOND TERM RESULT Bulk Download …" at bounding box center [659, 184] width 998 height 55
click at [263, 180] on div "Second Term 2024-2025" at bounding box center [243, 184] width 155 height 11
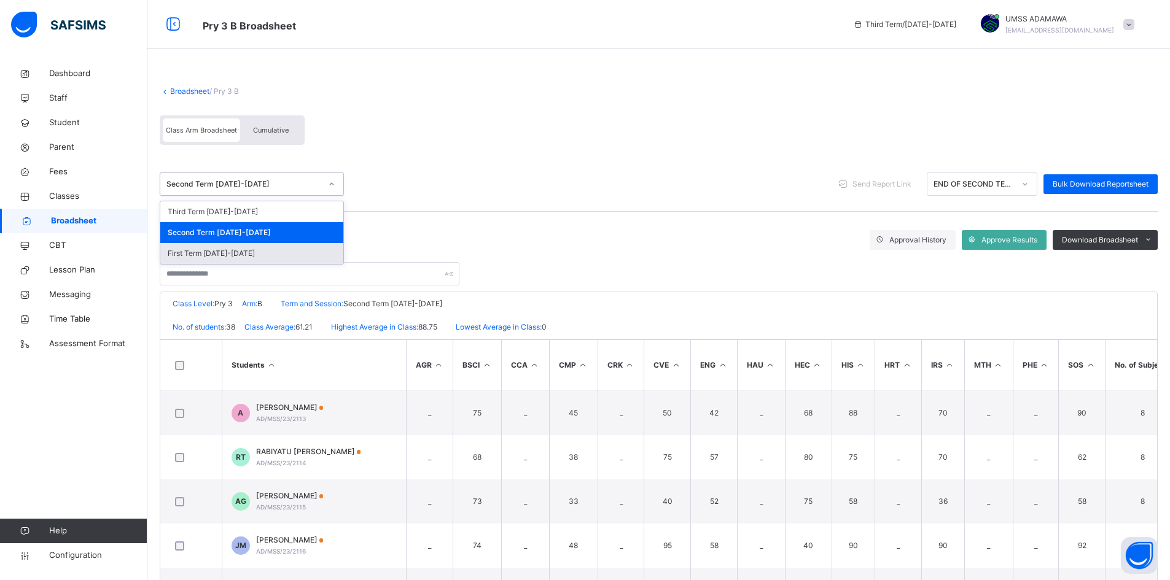
click at [216, 254] on div "First Term 2024-2025" at bounding box center [251, 253] width 183 height 21
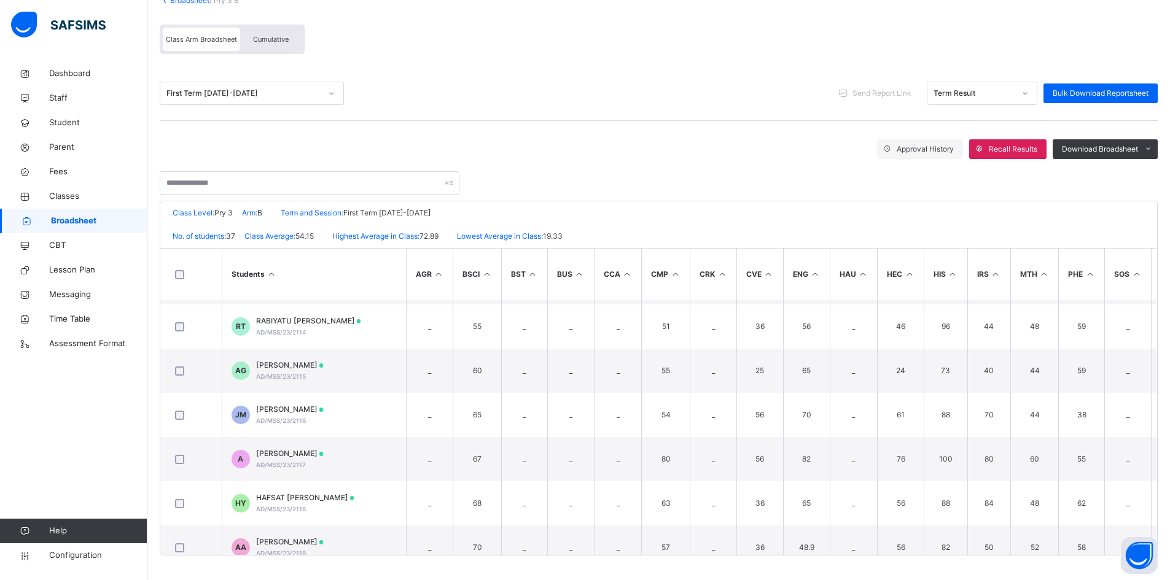
scroll to position [61, 0]
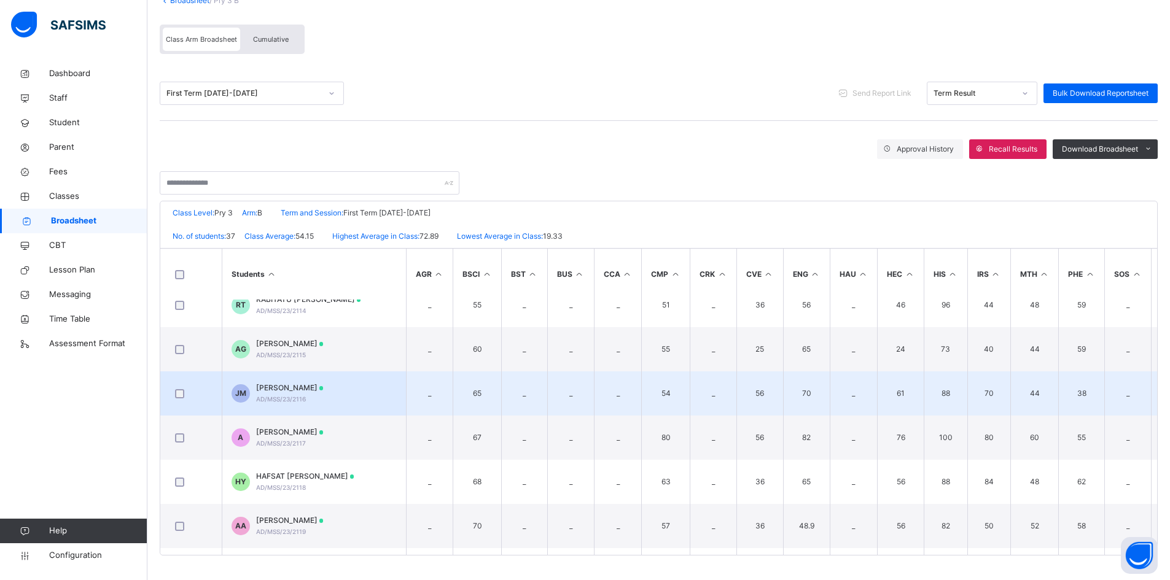
click at [324, 386] on span "[PERSON_NAME]" at bounding box center [290, 387] width 68 height 11
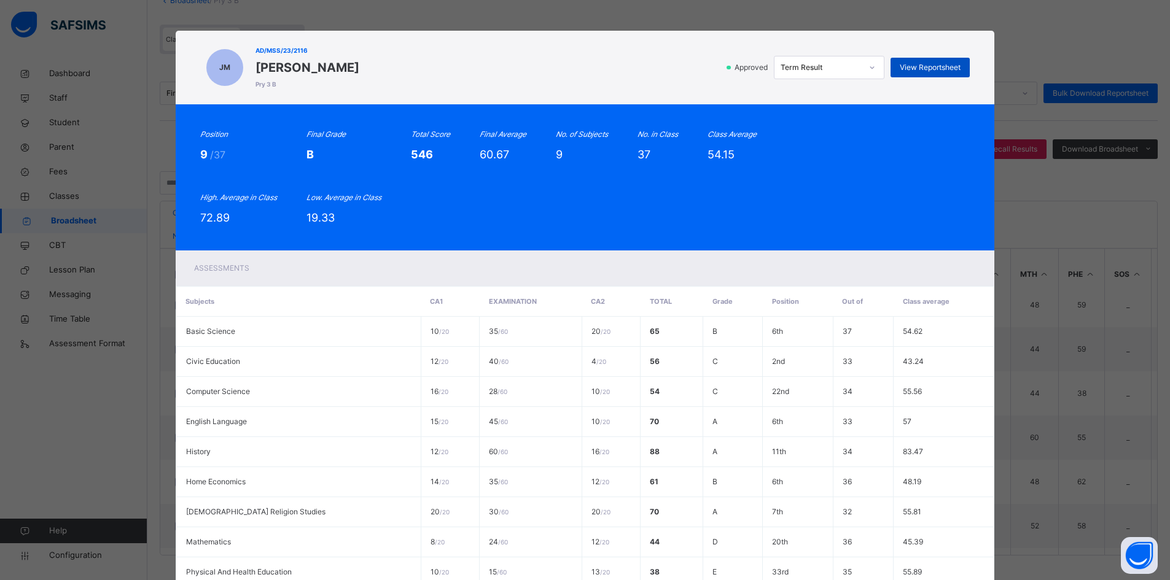
click at [923, 63] on span "View Reportsheet" at bounding box center [929, 67] width 61 height 11
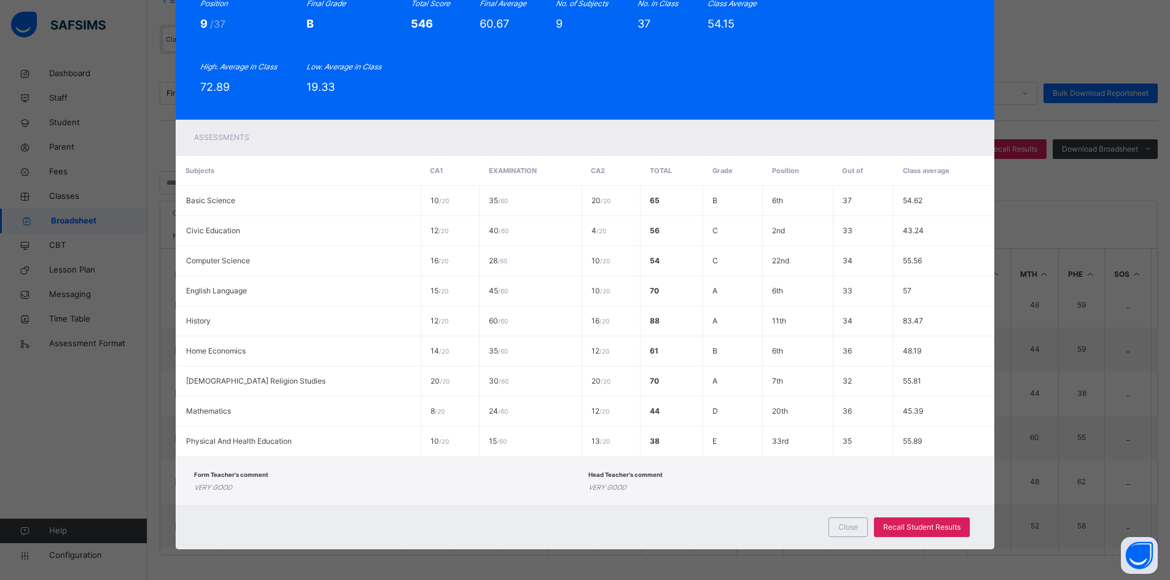
scroll to position [0, 0]
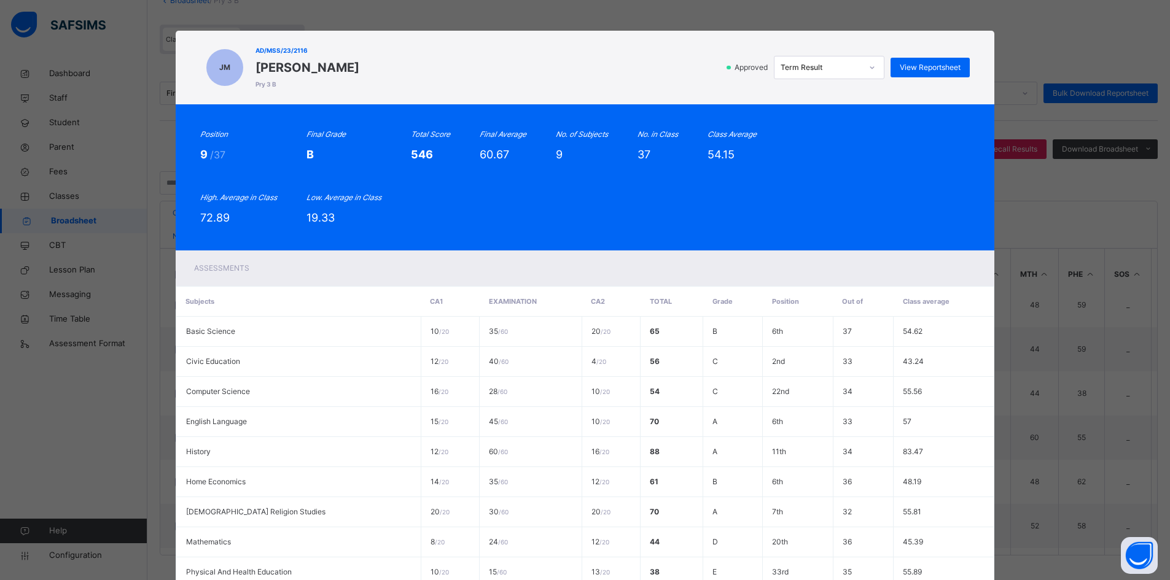
click at [848, 66] on div "Term Result" at bounding box center [820, 67] width 81 height 11
click at [712, 59] on div "Approved option Term Result focused, 1 of 1. 1 result available. Use Up and Dow…" at bounding box center [667, 67] width 605 height 23
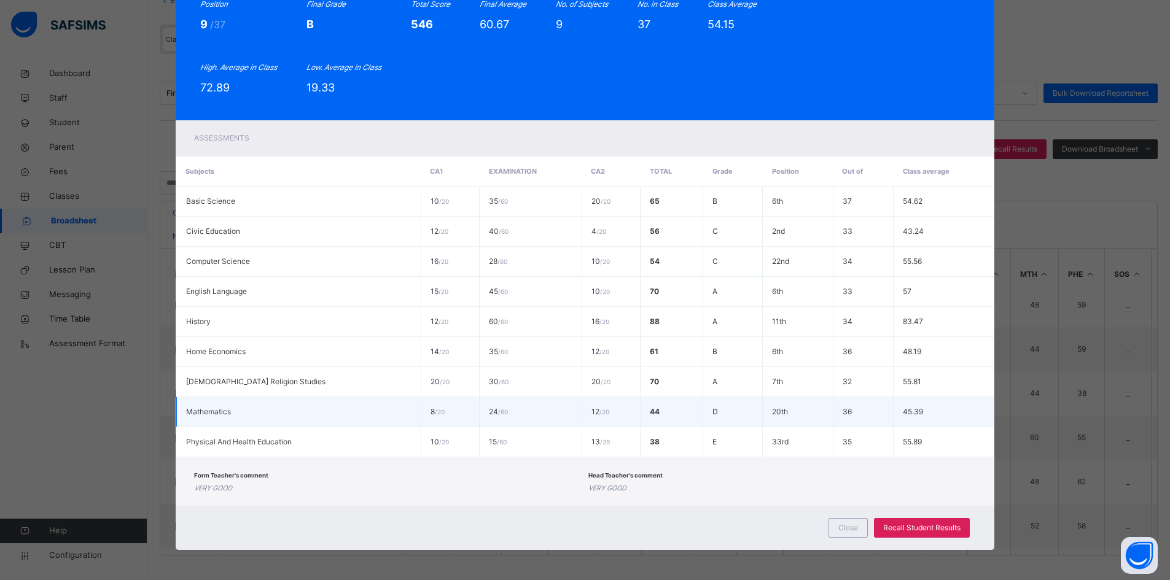
scroll to position [131, 0]
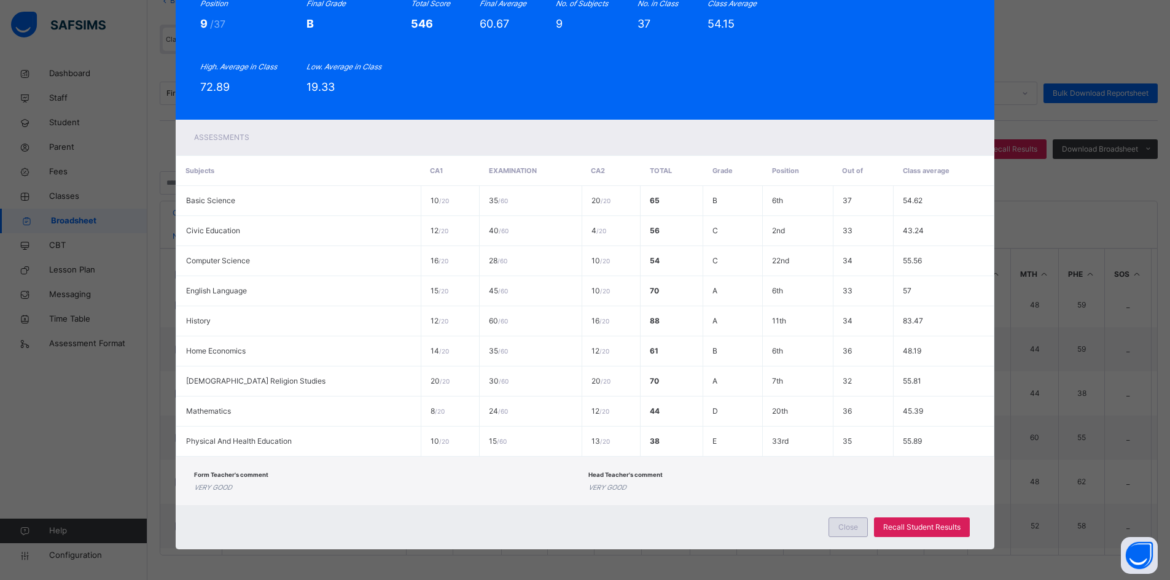
click at [845, 526] on span "Close" at bounding box center [848, 527] width 20 height 11
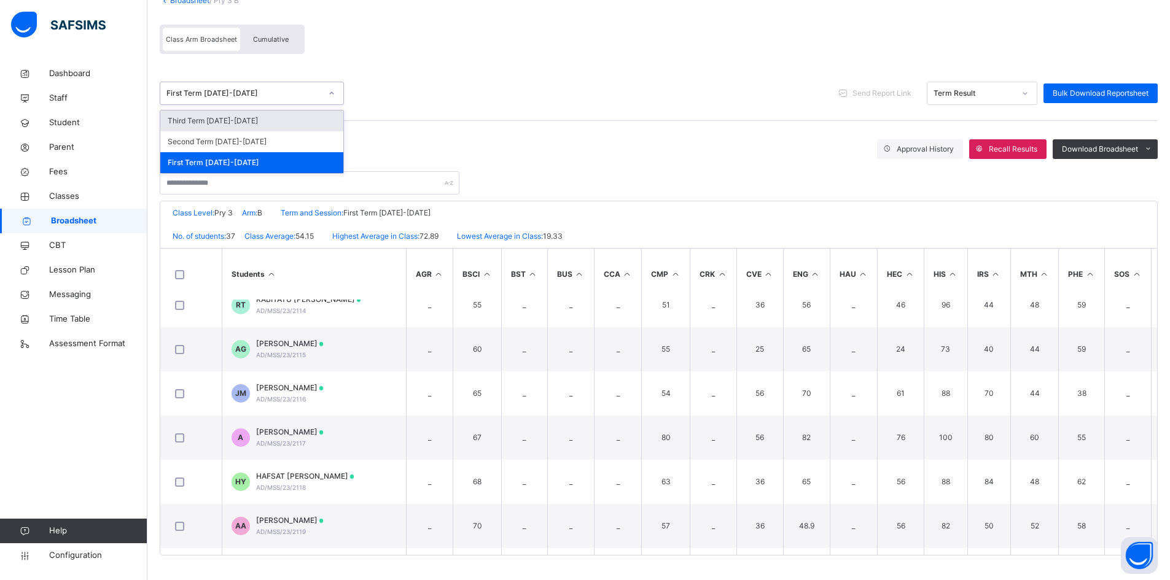
click at [300, 98] on div "First Term 2024-2025" at bounding box center [243, 93] width 155 height 11
click at [214, 139] on div "Second Term 2024-2025" at bounding box center [251, 141] width 183 height 21
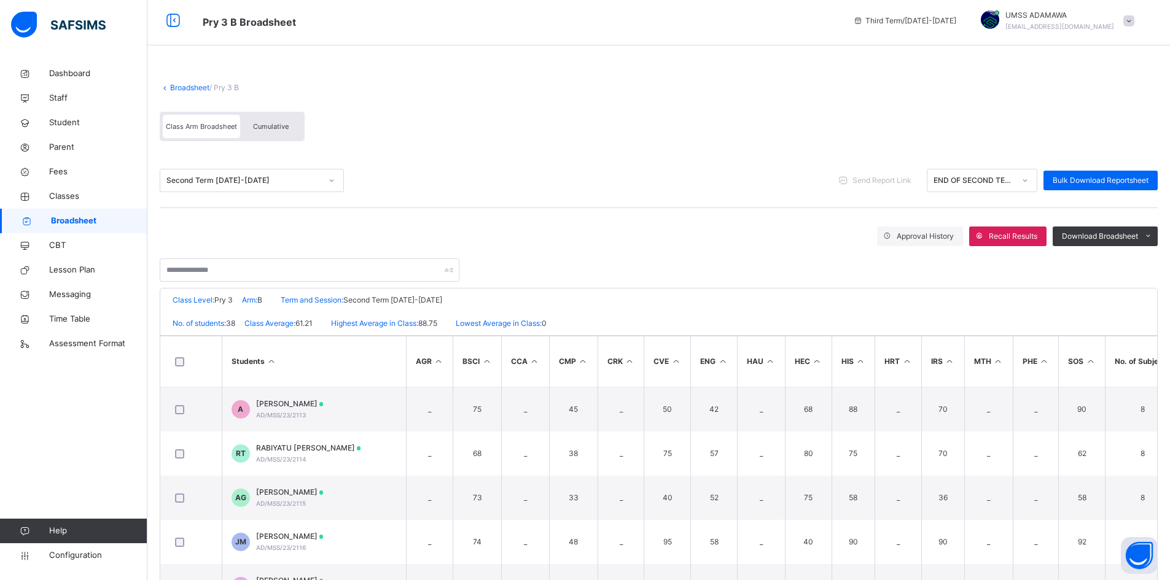
scroll to position [91, 0]
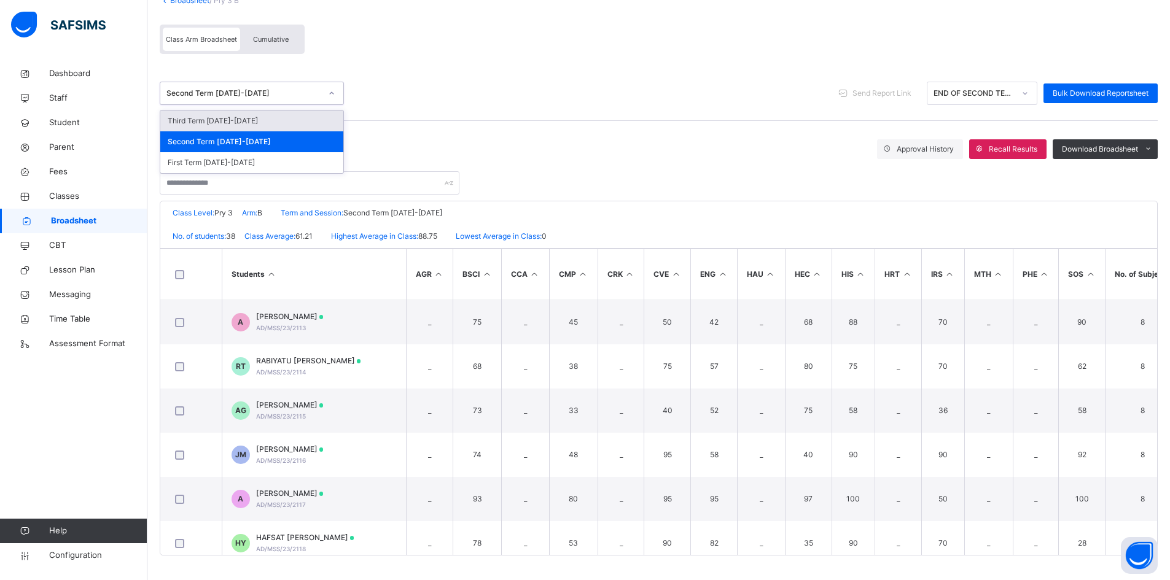
click at [274, 87] on div "Second Term 2024-2025" at bounding box center [240, 93] width 160 height 19
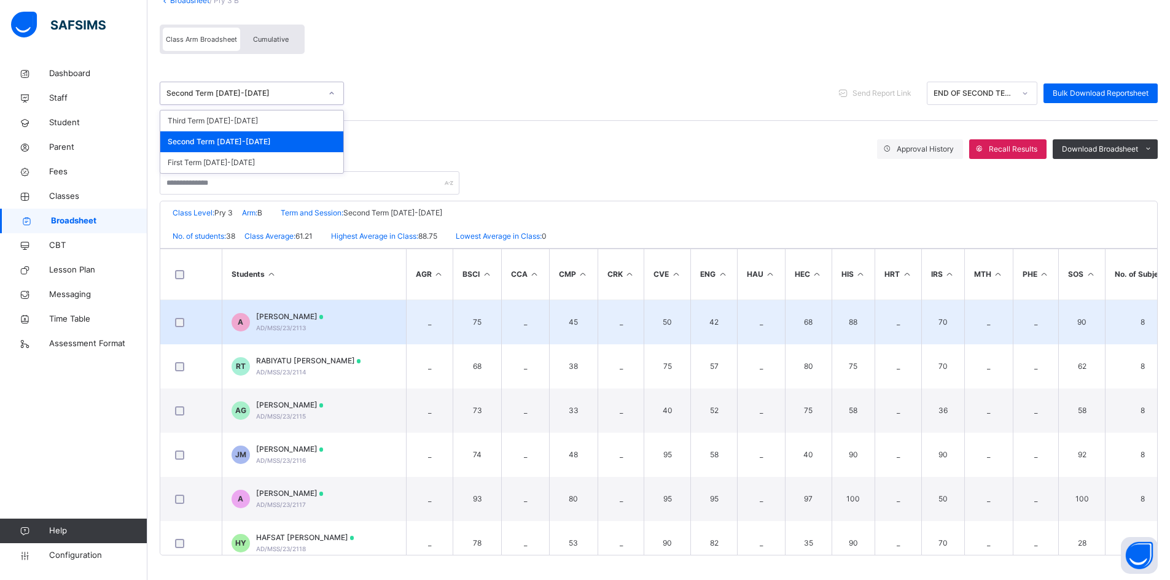
click at [324, 329] on div "ABDURRAHMAN ABDULLAHI AD/MSS/23/2113" at bounding box center [290, 322] width 68 height 22
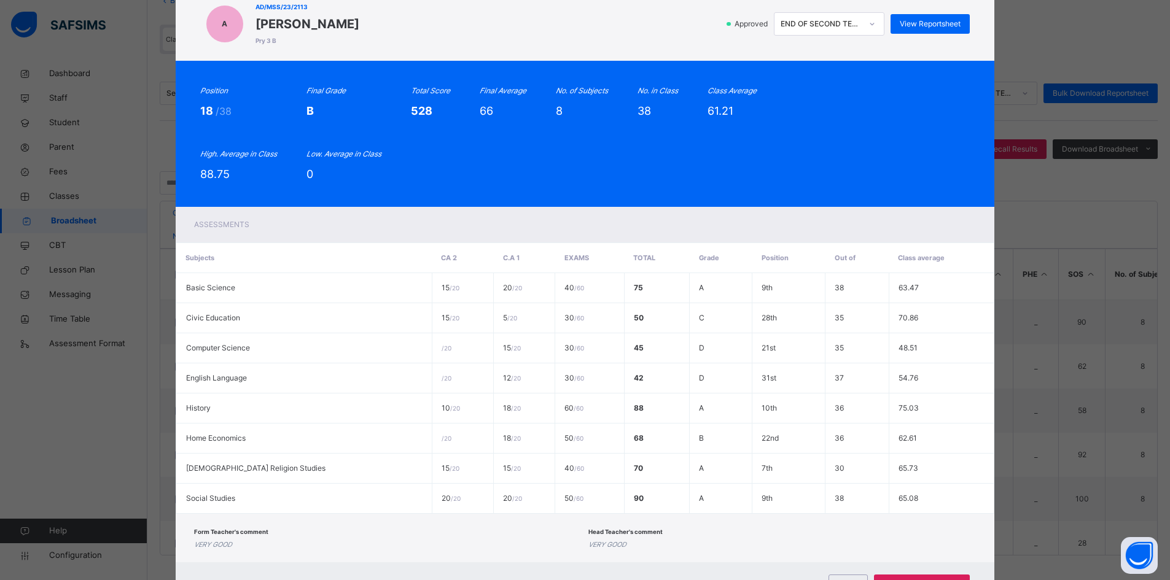
scroll to position [101, 0]
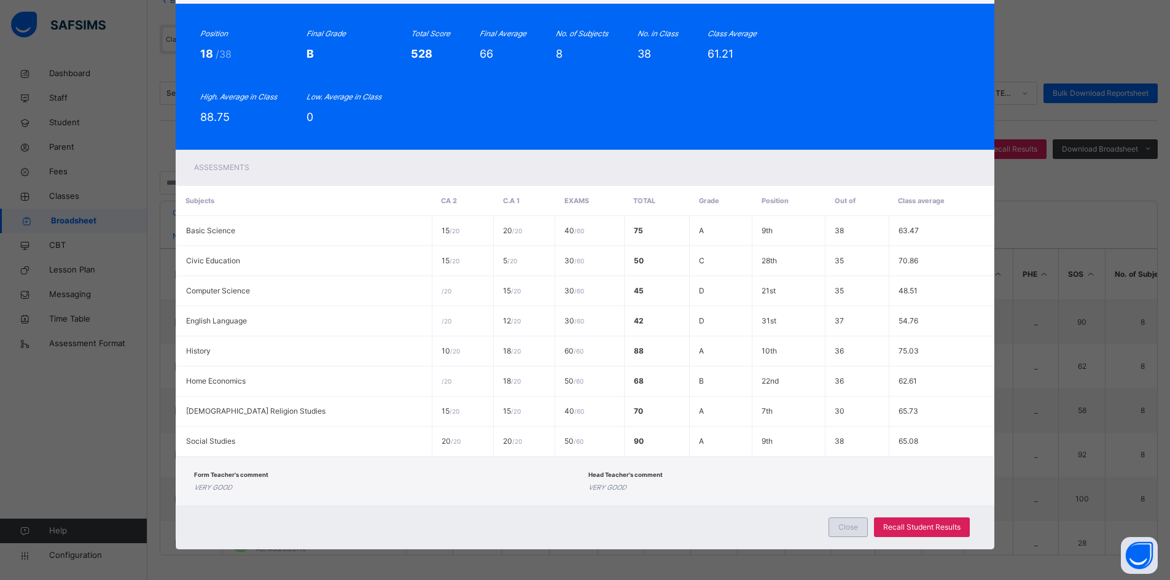
click at [851, 522] on span "Close" at bounding box center [848, 527] width 20 height 11
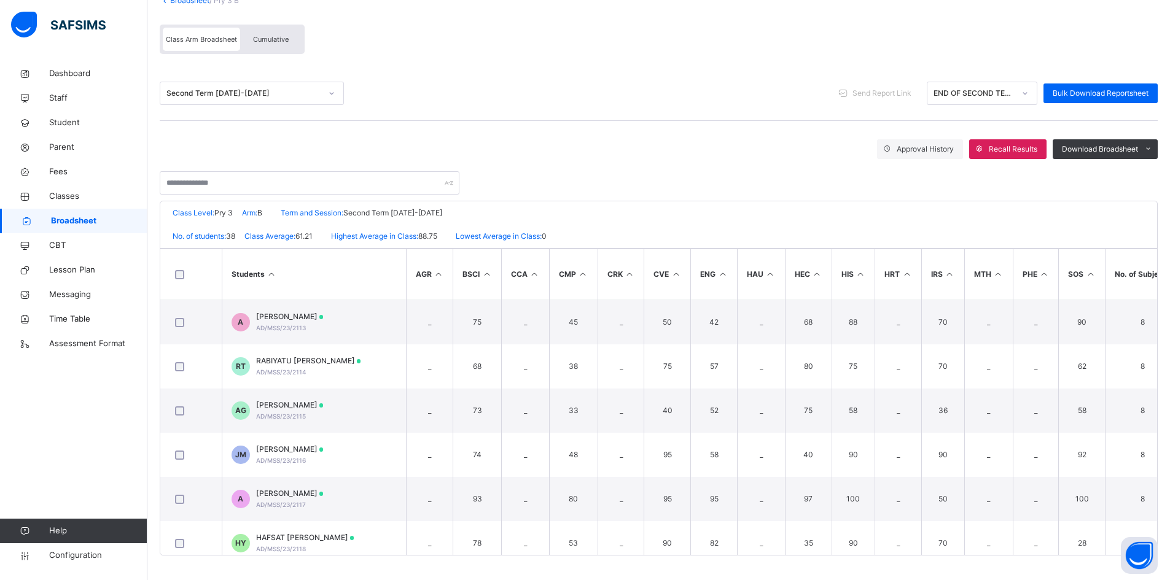
click at [214, 95] on div "Second Term 2024-2025" at bounding box center [243, 93] width 155 height 11
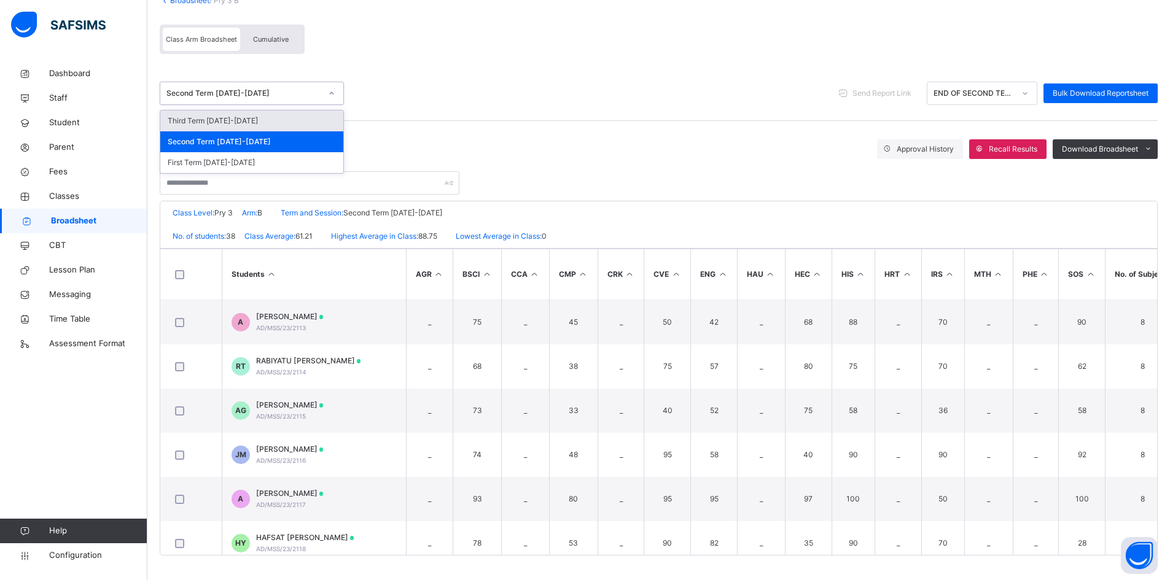
click at [206, 119] on div "Third Term 2024-2025" at bounding box center [251, 121] width 183 height 21
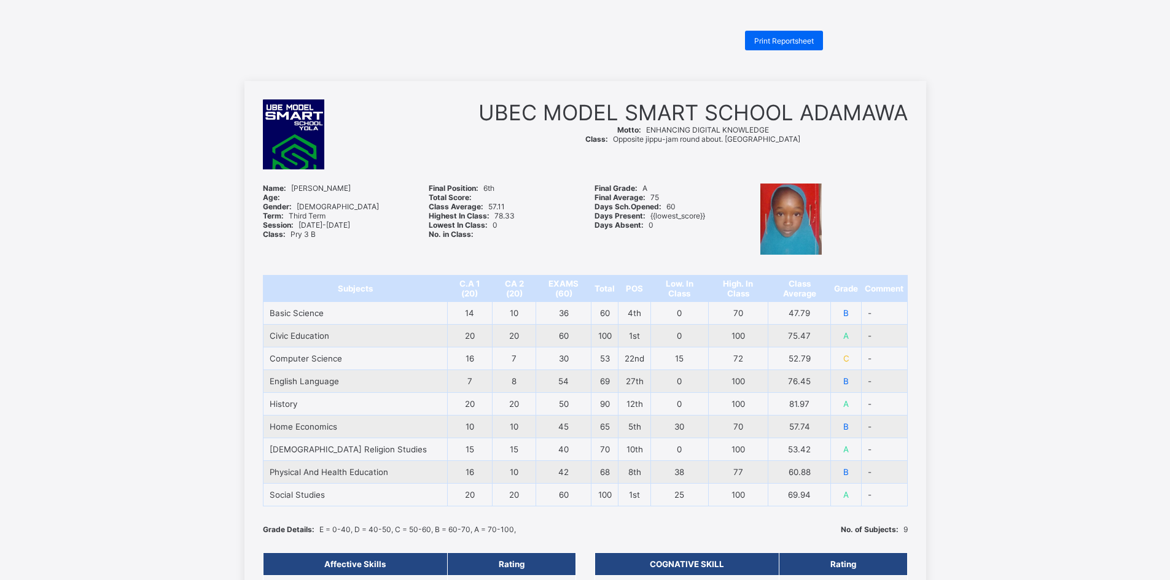
click at [786, 39] on span "Print Reportsheet" at bounding box center [784, 40] width 60 height 9
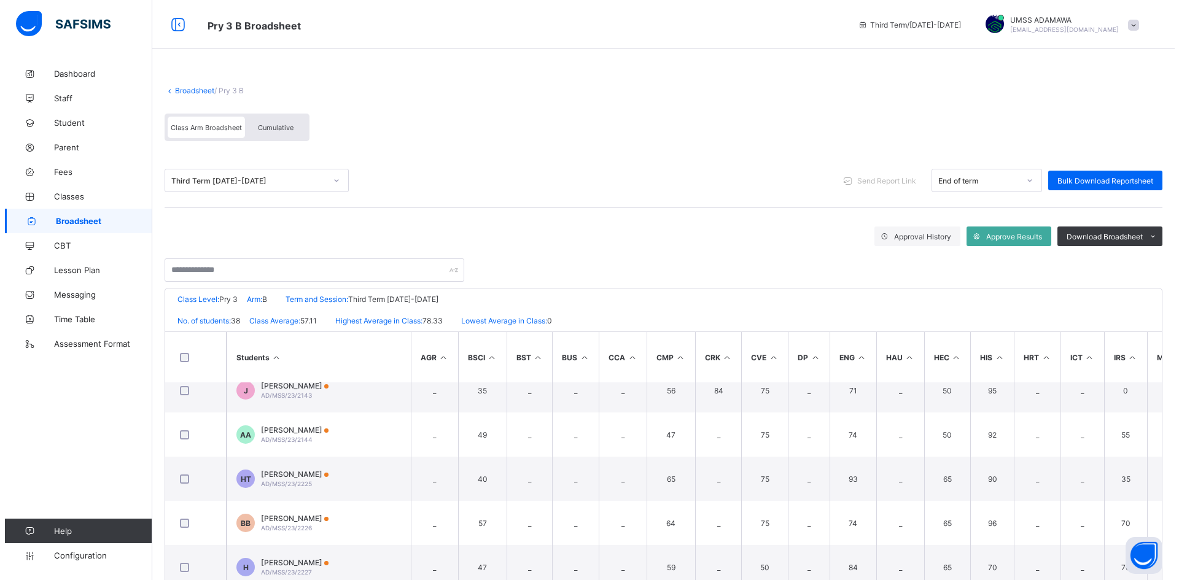
scroll to position [1351, 0]
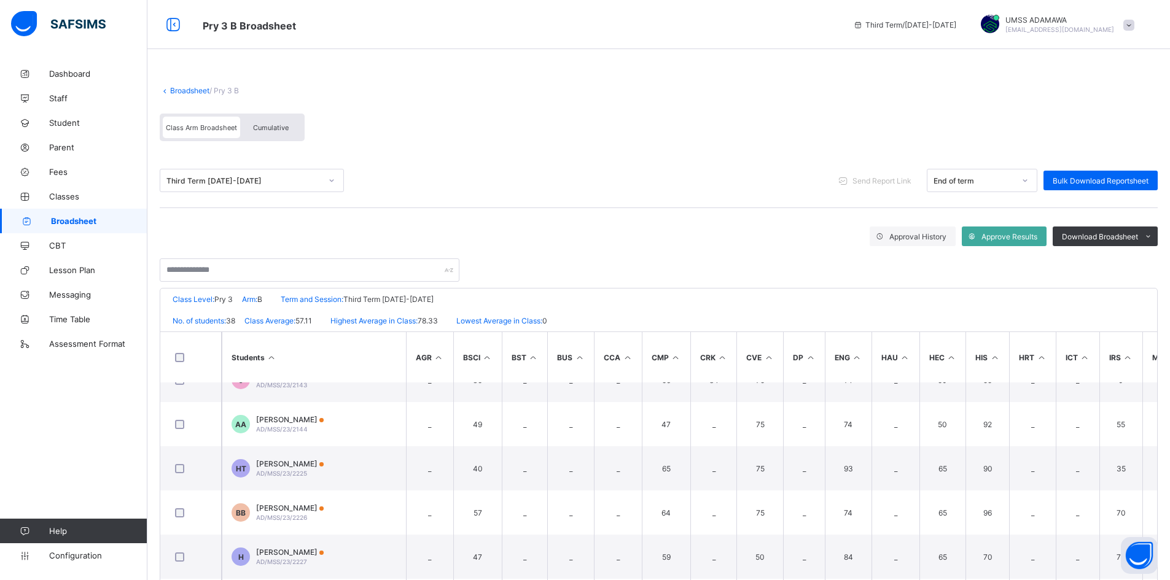
click at [273, 182] on div "Third Term 2024-2025" at bounding box center [243, 180] width 155 height 9
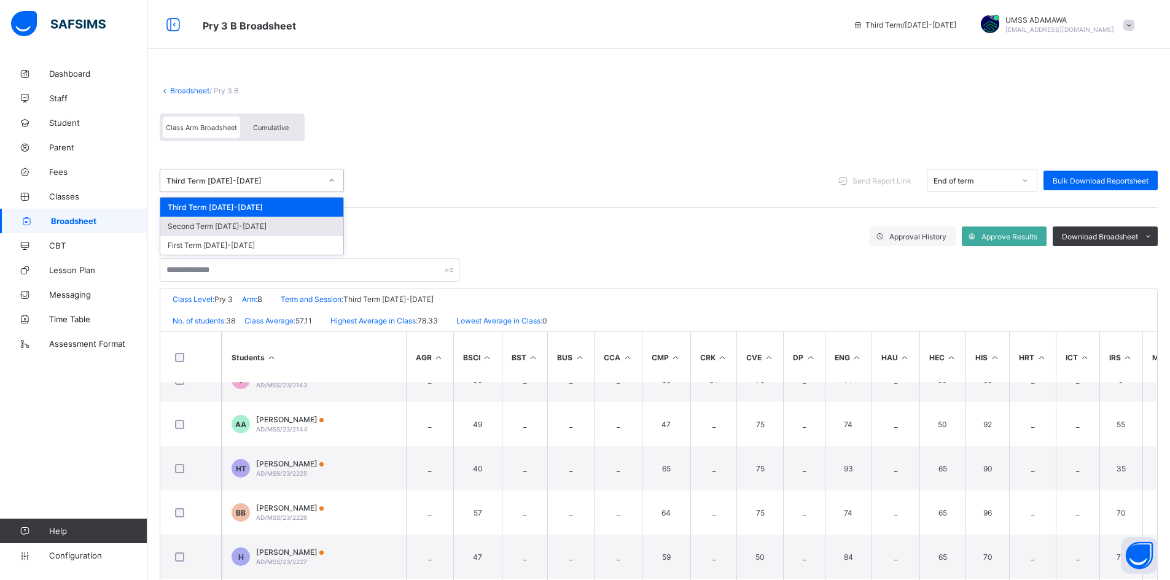
click at [268, 228] on div "Second Term 2024-2025" at bounding box center [251, 226] width 183 height 19
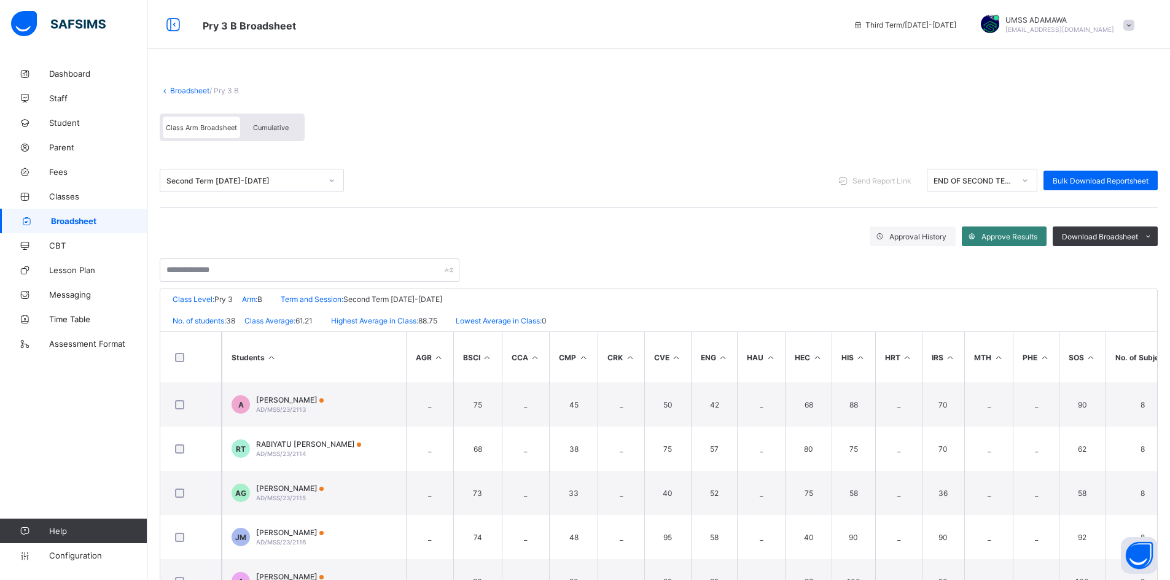
click at [1028, 232] on span "Approve Results" at bounding box center [1009, 236] width 56 height 9
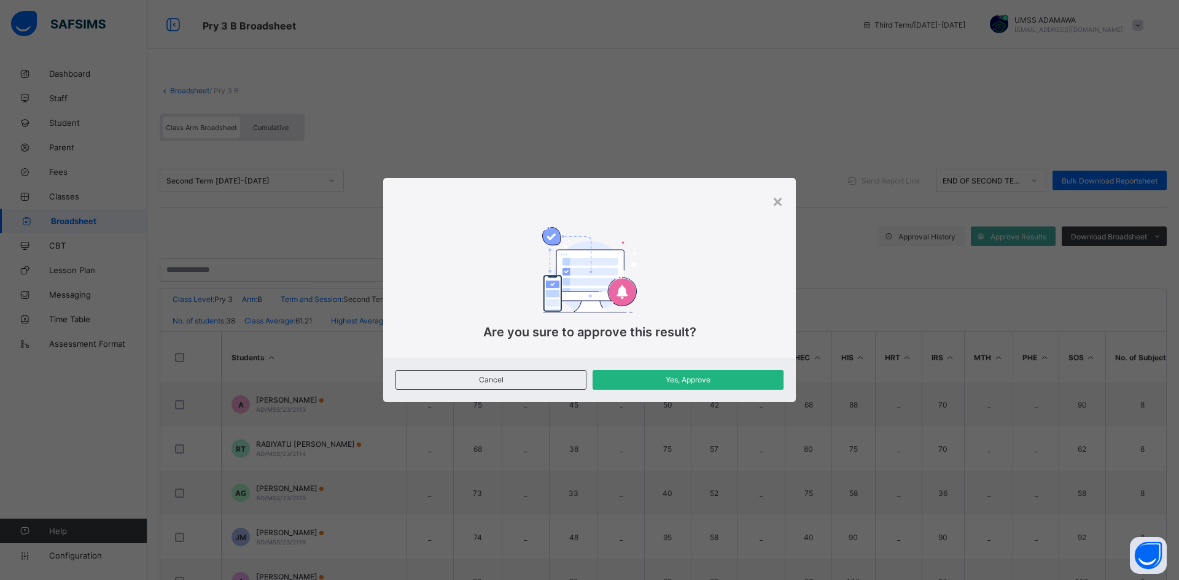
click at [703, 379] on span "Yes, Approve" at bounding box center [688, 379] width 173 height 9
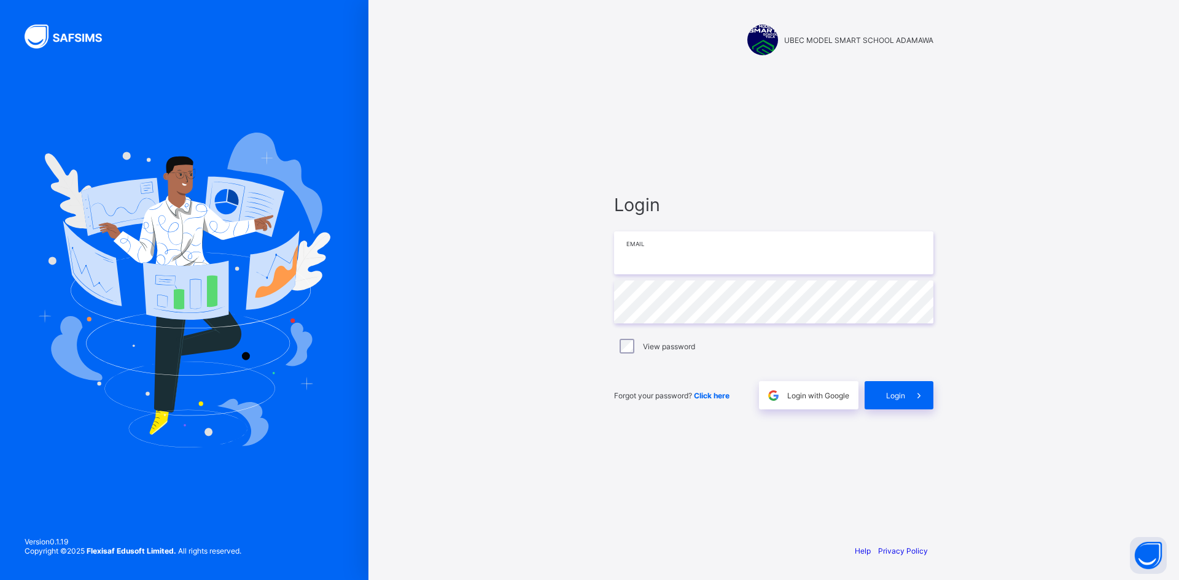
type input "**********"
